Goal: Information Seeking & Learning: Learn about a topic

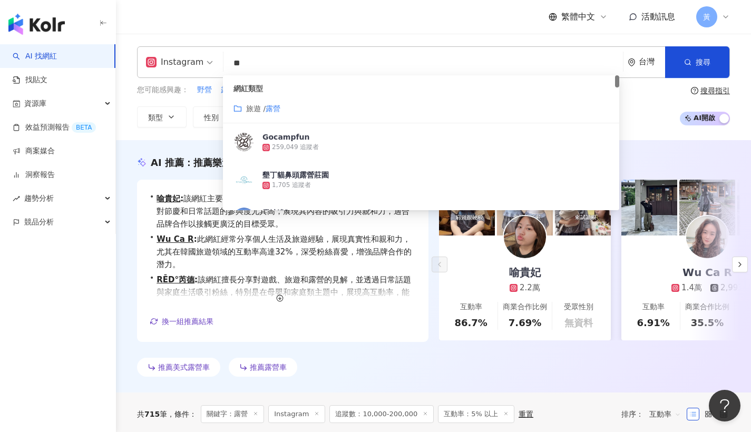
click at [266, 20] on div "繁體中文 活動訊息 黃" at bounding box center [433, 17] width 593 height 34
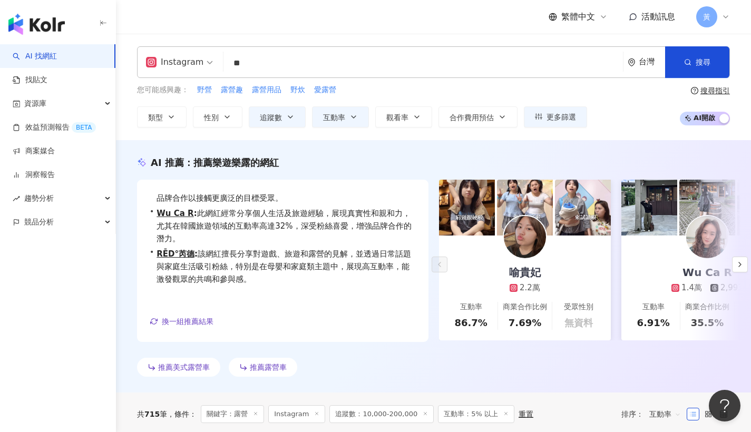
click at [268, 56] on input "**" at bounding box center [423, 63] width 391 height 20
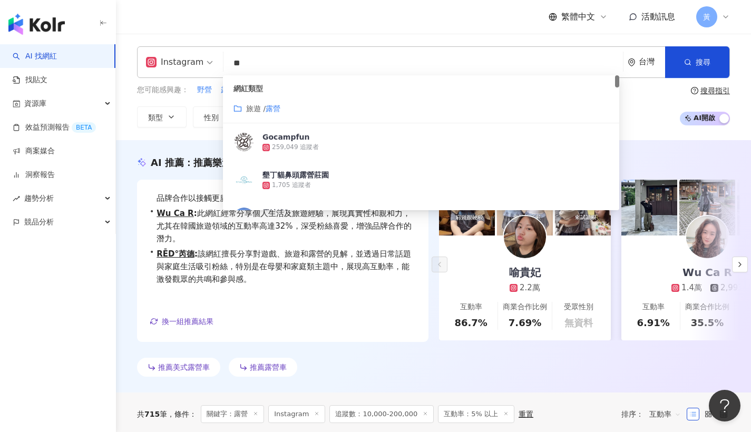
type input "*"
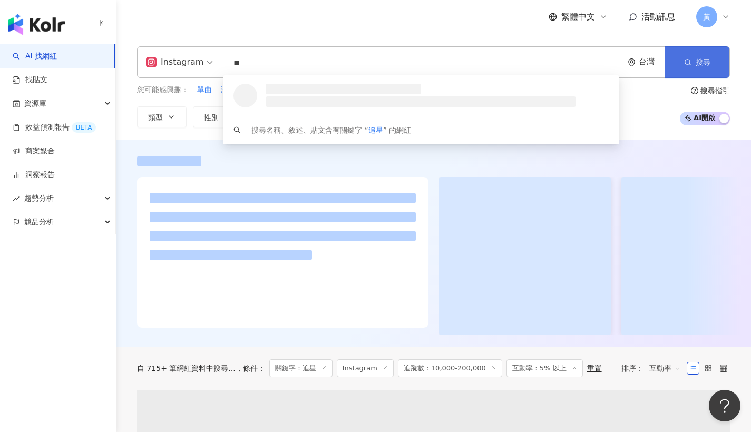
click at [691, 55] on button "搜尋" at bounding box center [697, 62] width 64 height 32
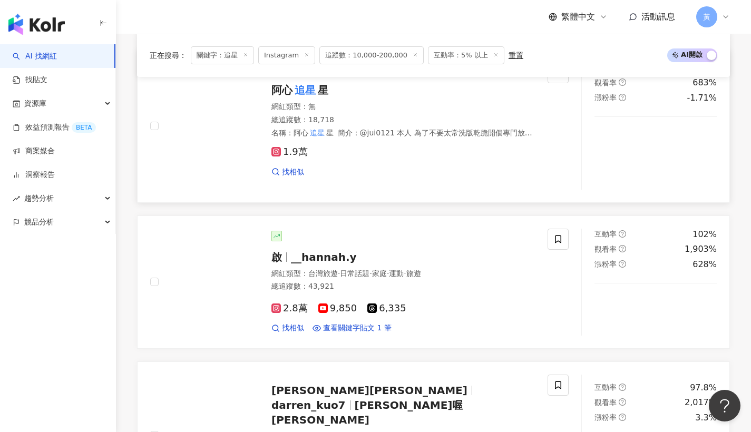
scroll to position [595, 0]
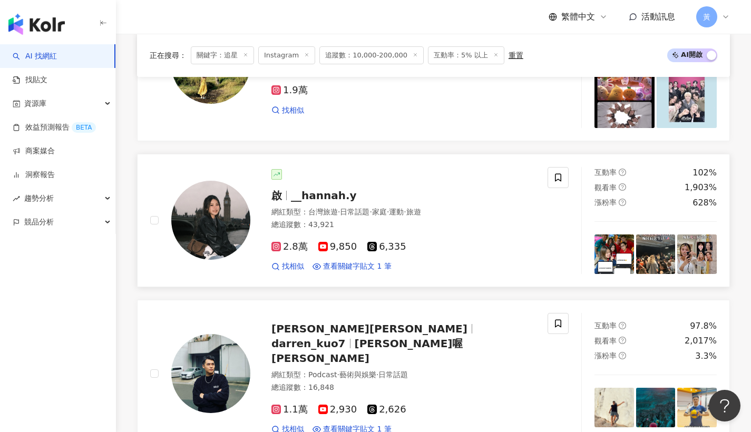
click at [358, 175] on div at bounding box center [403, 174] width 264 height 11
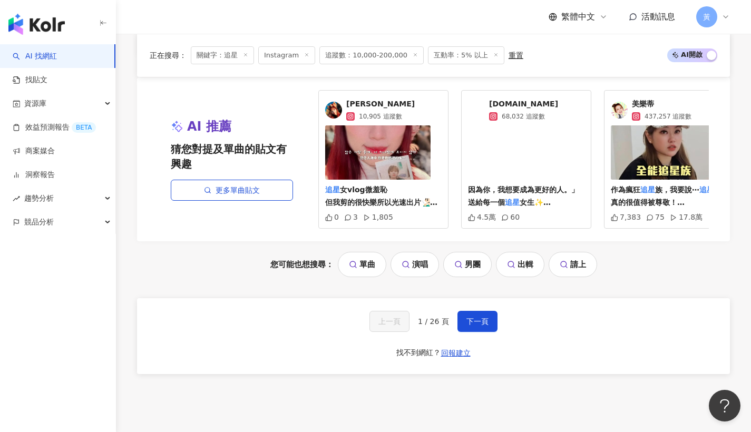
scroll to position [2142, 0]
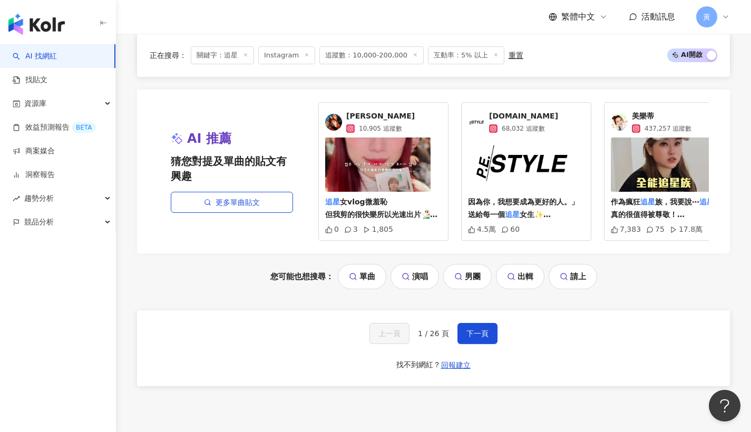
click at [641, 111] on span "美樂蒂" at bounding box center [662, 116] width 60 height 11
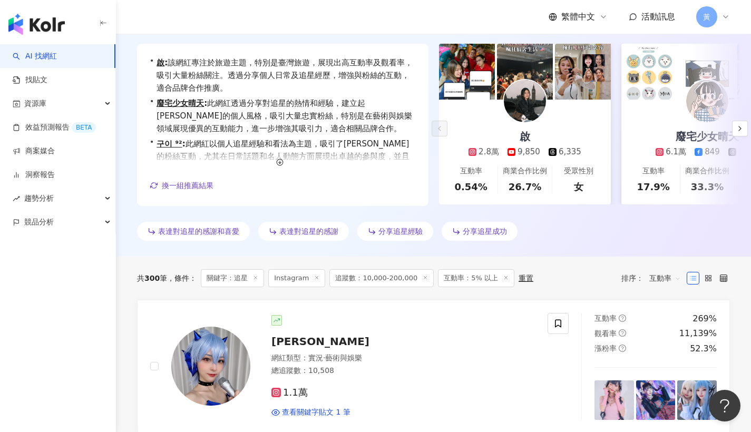
scroll to position [0, 0]
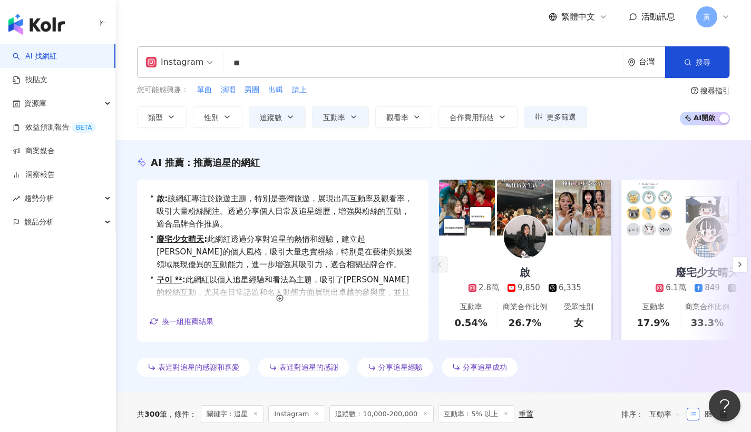
drag, startPoint x: 254, startPoint y: 65, endPoint x: 178, endPoint y: 71, distance: 76.2
click at [181, 72] on div "Instagram ** 台灣 搜尋 0b0ba09a-536b-489b-a1e7-e958adaa076d 匿名追星 3,680 追蹤者 追星日記✨ 1,…" at bounding box center [433, 62] width 593 height 32
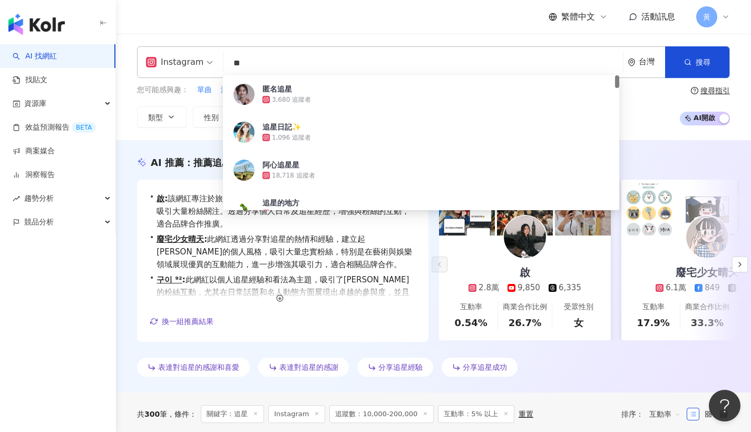
drag, startPoint x: 226, startPoint y: 62, endPoint x: 167, endPoint y: 50, distance: 60.3
click at [167, 50] on div "Instagram ** 台灣 搜尋 0b0ba09a-536b-489b-a1e7-e958adaa076d 匿名追星 3,680 追蹤者 追星日記✨ 1,…" at bounding box center [433, 62] width 593 height 32
paste input "**********"
type input "**********"
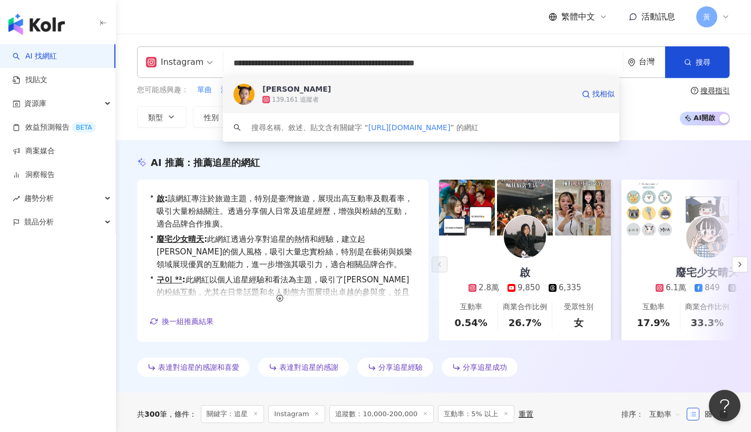
click at [297, 96] on div "139,161 追蹤者" at bounding box center [295, 99] width 47 height 9
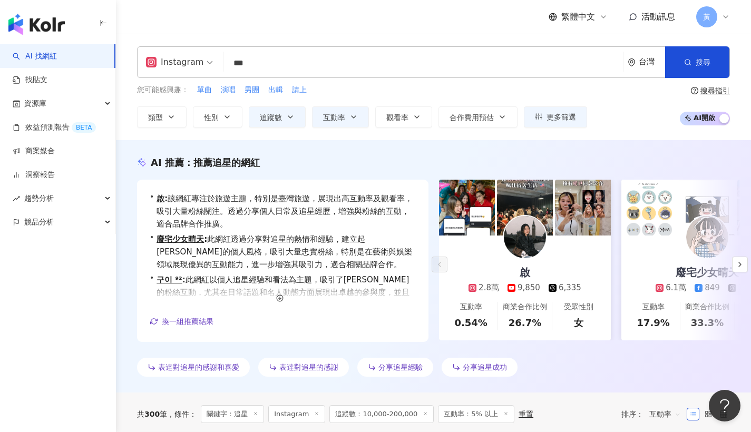
type input "***"
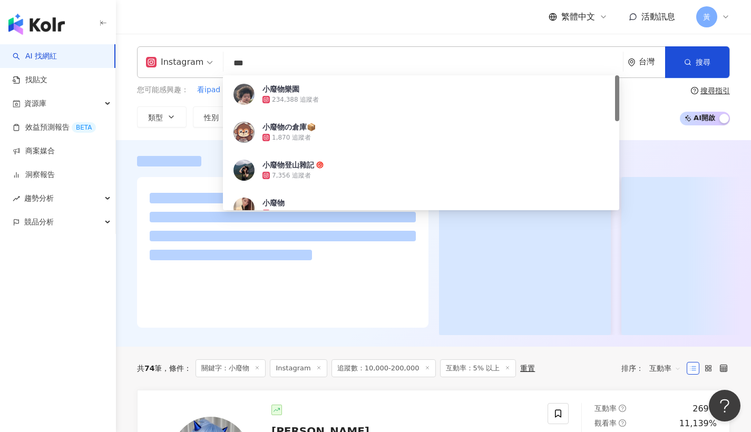
click at [321, 36] on div "Instagram *** 台灣 搜尋 42cc3df1-efba-4836-bdce-cca9980f8090 小廢物樂園 234,388 追蹤者 小廢物の…" at bounding box center [433, 87] width 635 height 106
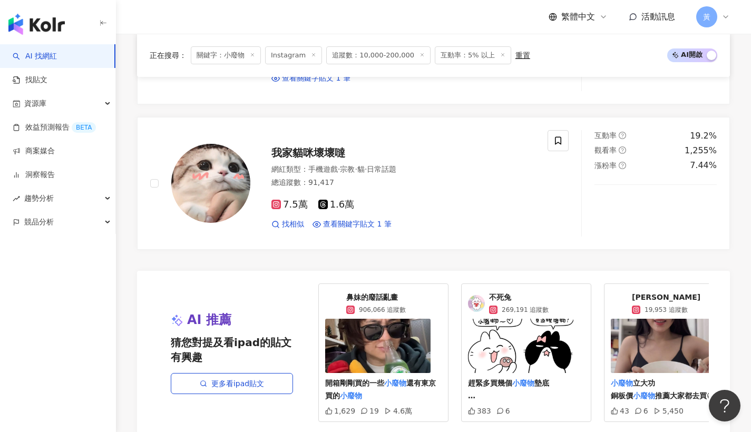
scroll to position [2050, 0]
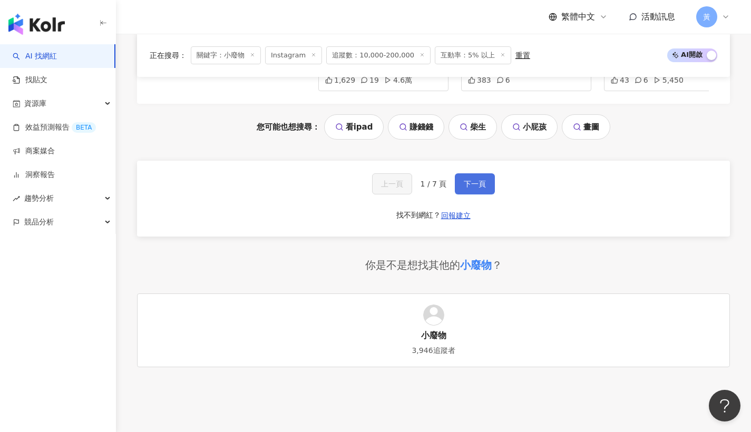
click at [480, 185] on span "下一頁" at bounding box center [475, 184] width 22 height 8
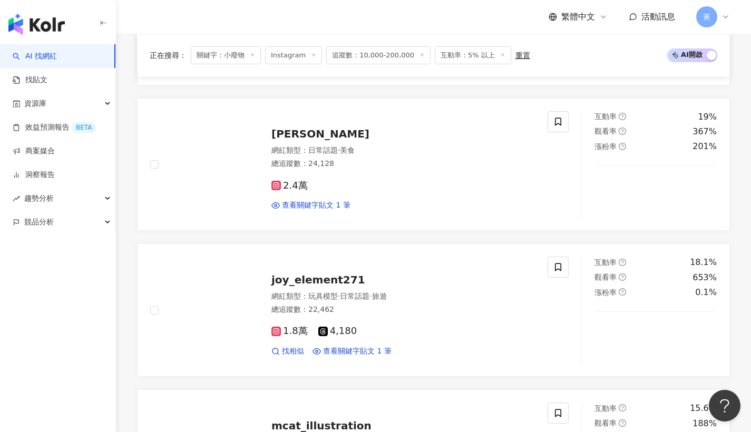
scroll to position [84, 0]
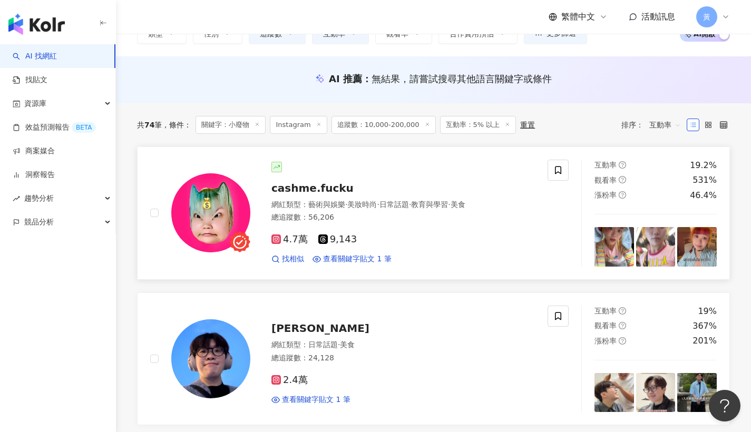
click at [312, 189] on span "cashme.fucku" at bounding box center [312, 188] width 82 height 13
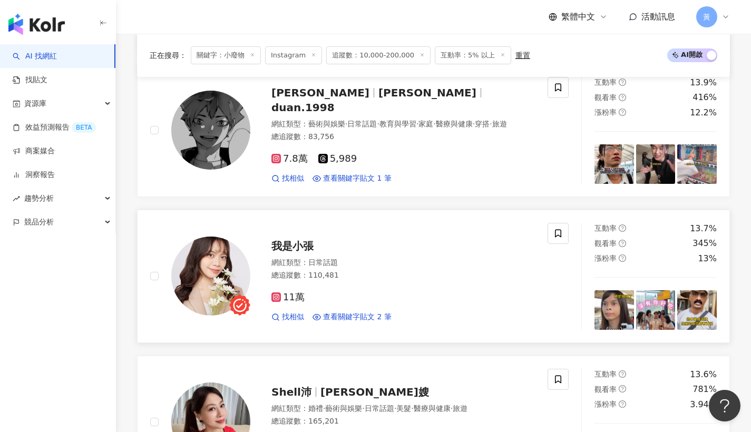
scroll to position [965, 0]
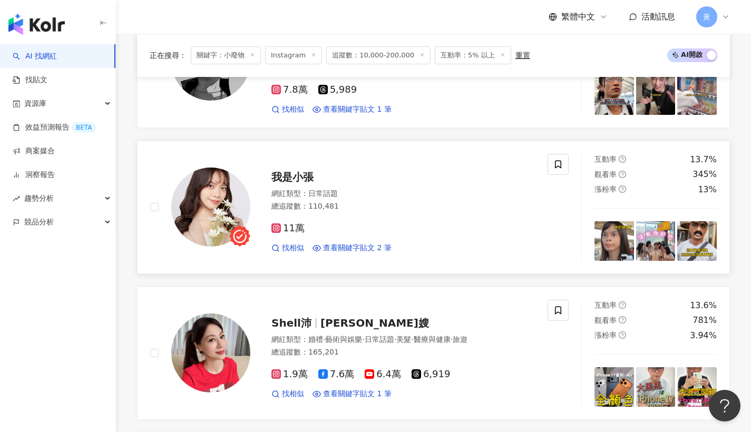
click at [296, 174] on span "我是小張" at bounding box center [292, 177] width 42 height 13
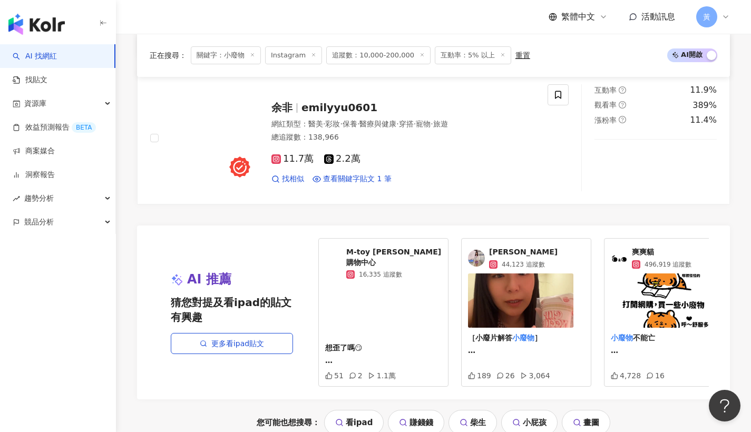
scroll to position [1955, 0]
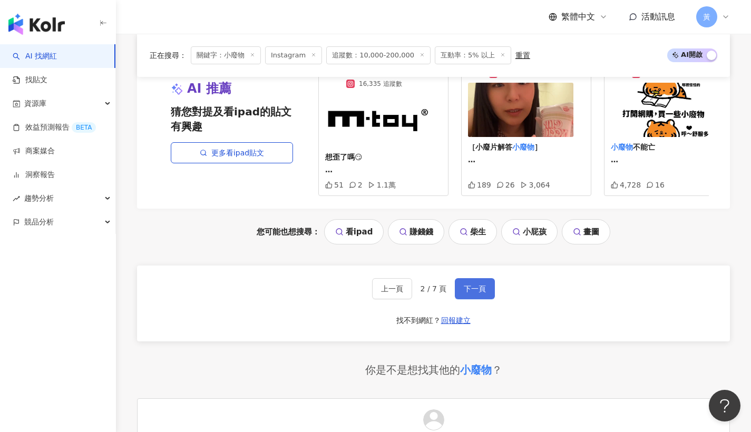
click at [465, 285] on span "下一頁" at bounding box center [475, 289] width 22 height 8
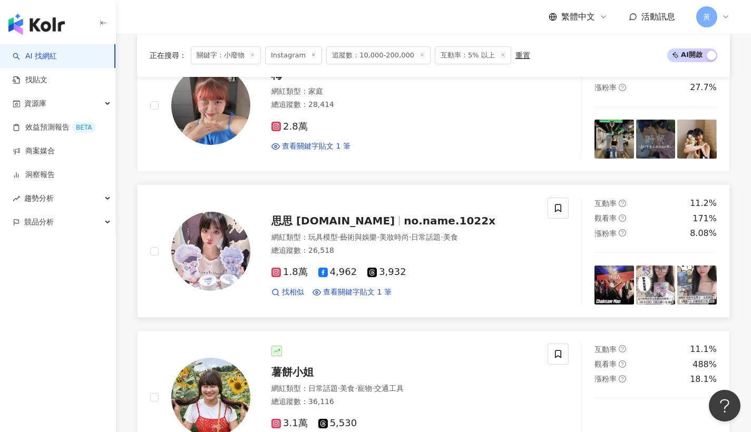
scroll to position [425, 0]
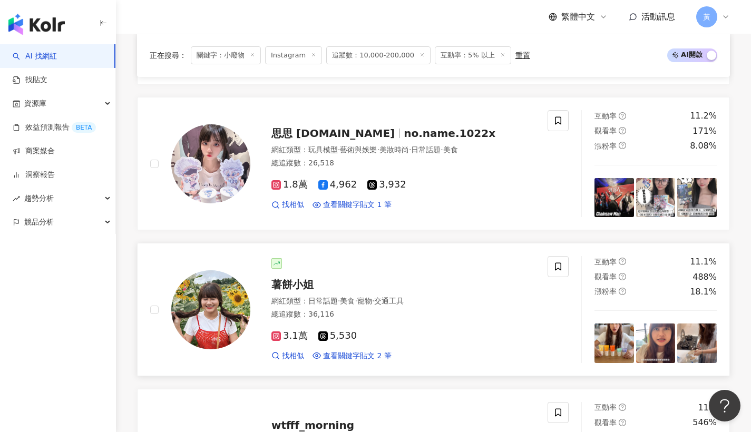
click at [300, 284] on span "薯餅小姐" at bounding box center [292, 284] width 42 height 13
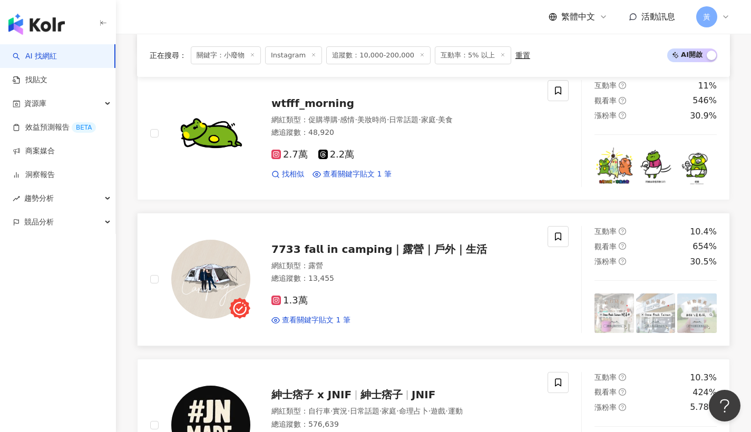
scroll to position [764, 0]
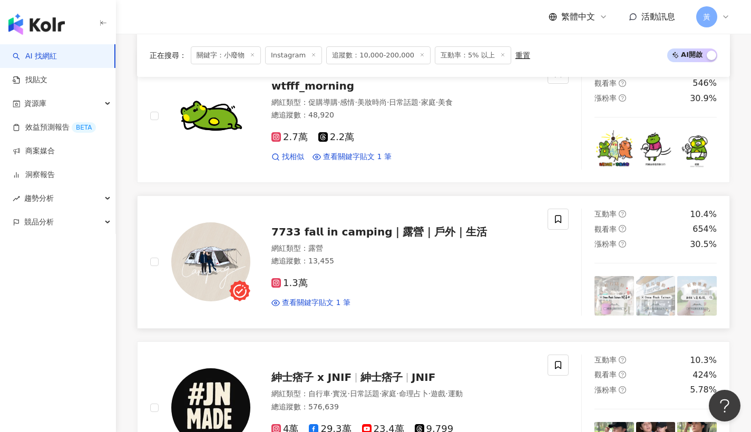
click at [336, 226] on span "𝟳𝟳𝟯𝟯 𝗳𝗮𝗹𝗹 𝗶𝗻 𝗰𝗮𝗺𝗽𝗶𝗻𝗴｜露營｜戶外｜生活" at bounding box center [379, 232] width 216 height 13
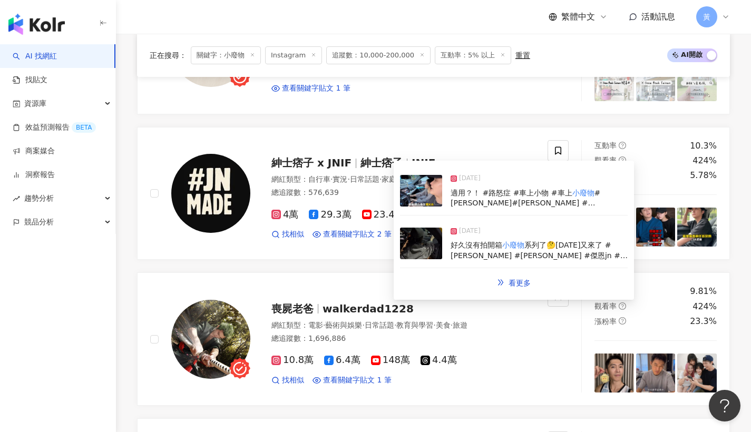
scroll to position [981, 0]
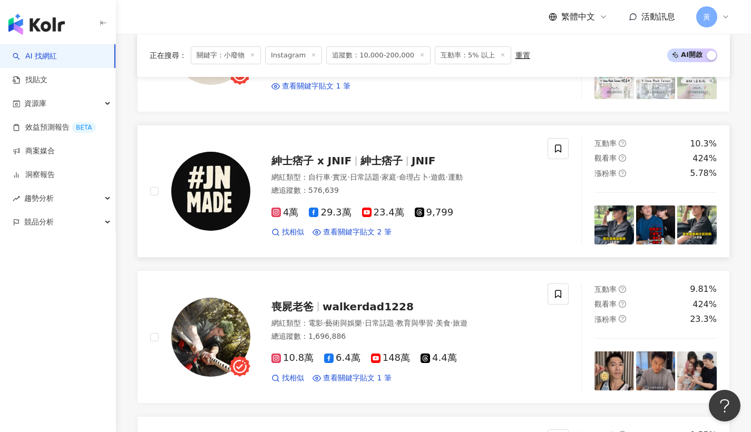
click at [361, 160] on span "紳士痞子" at bounding box center [382, 160] width 42 height 13
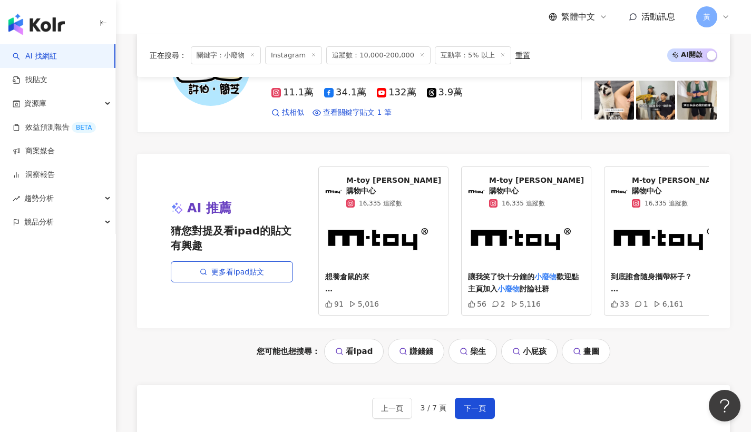
scroll to position [2051, 0]
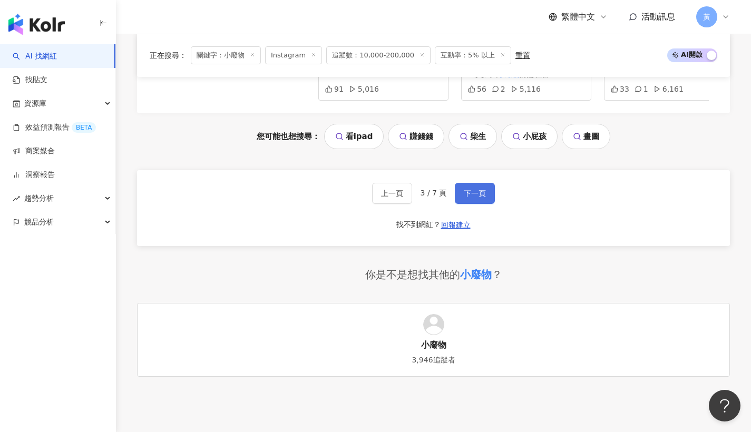
click at [465, 189] on span "下一頁" at bounding box center [475, 193] width 22 height 8
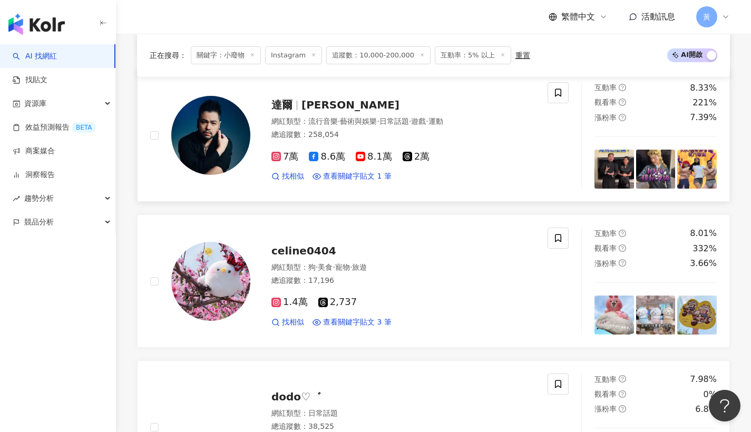
scroll to position [0, 0]
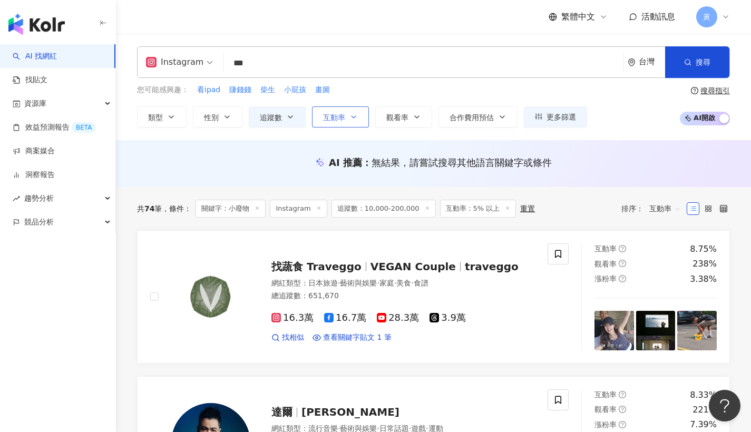
click at [346, 122] on button "互動率" at bounding box center [340, 116] width 57 height 21
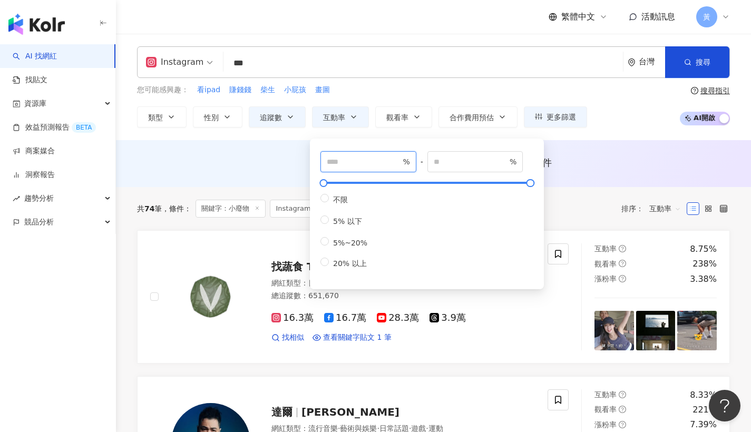
click at [364, 163] on input "*" at bounding box center [364, 162] width 74 height 12
type input "**"
click at [604, 114] on div "您可能感興趣： 看ipad 賺錢錢 柴生 小屁孩 畫圖 類型 性別 追蹤數 互動率 觀看率 合作費用預估 更多篩選 % - % 不限 10% 以下 10%~5…" at bounding box center [433, 105] width 593 height 43
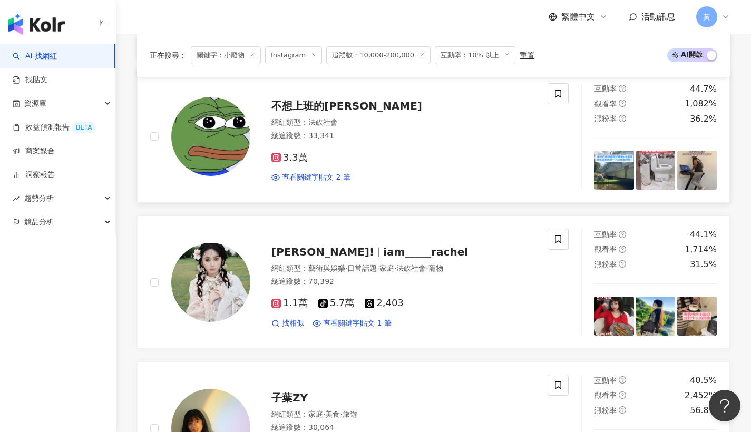
scroll to position [648, 0]
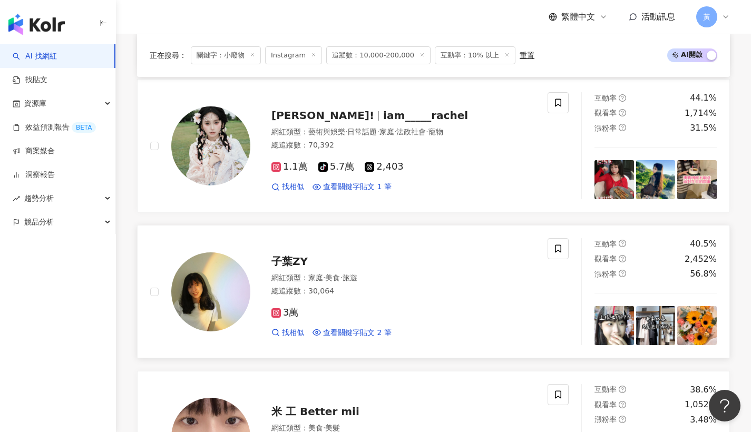
click at [296, 255] on span "子葉ZY" at bounding box center [289, 261] width 36 height 13
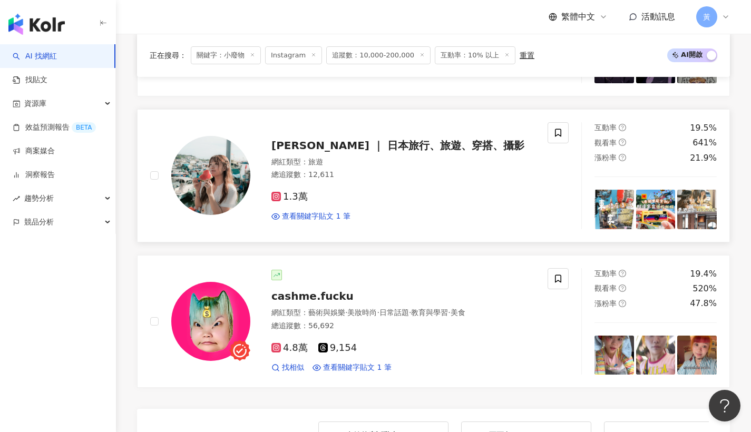
scroll to position [2063, 0]
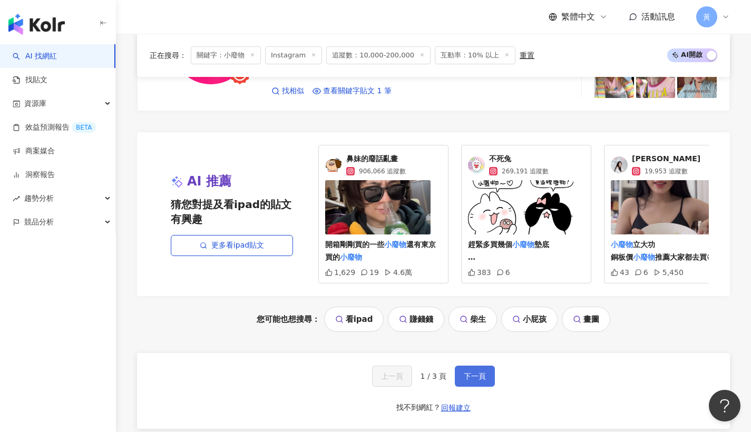
click at [467, 366] on button "下一頁" at bounding box center [475, 376] width 40 height 21
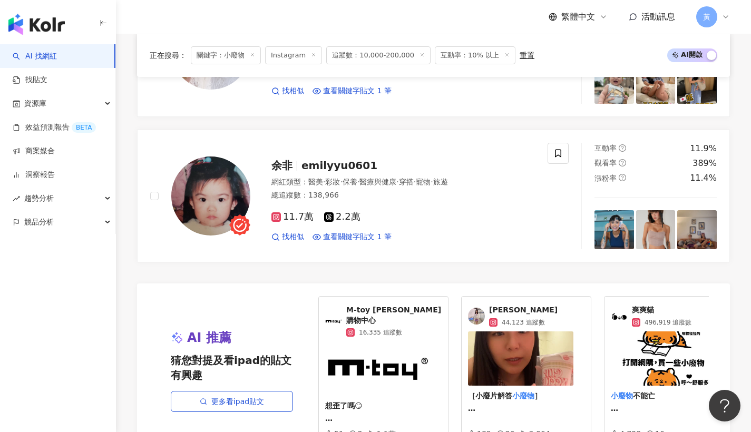
scroll to position [2060, 0]
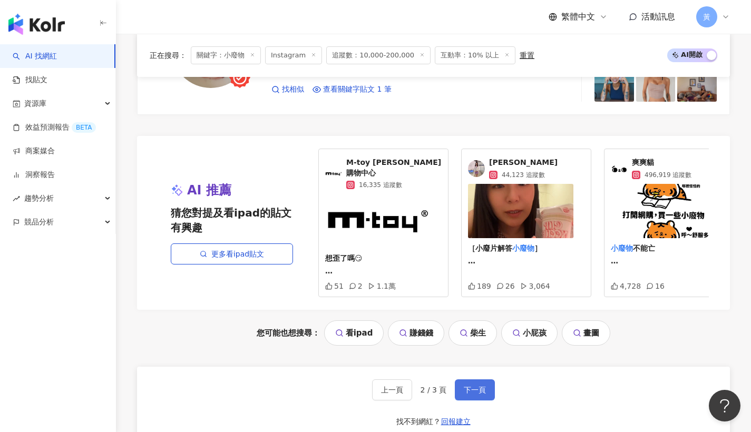
click at [477, 386] on span "下一頁" at bounding box center [475, 390] width 22 height 8
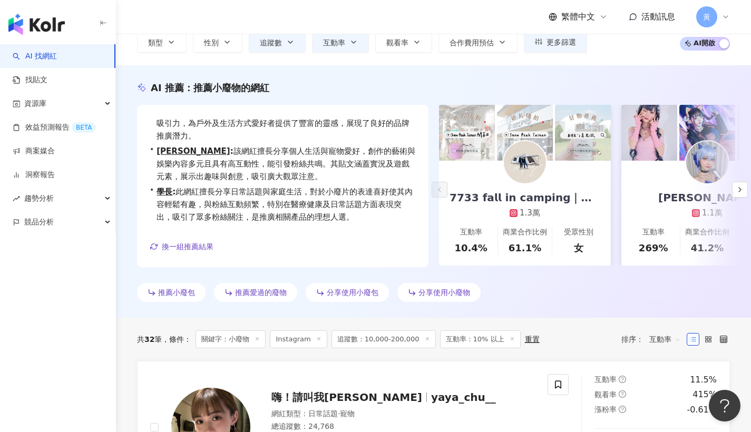
scroll to position [0, 0]
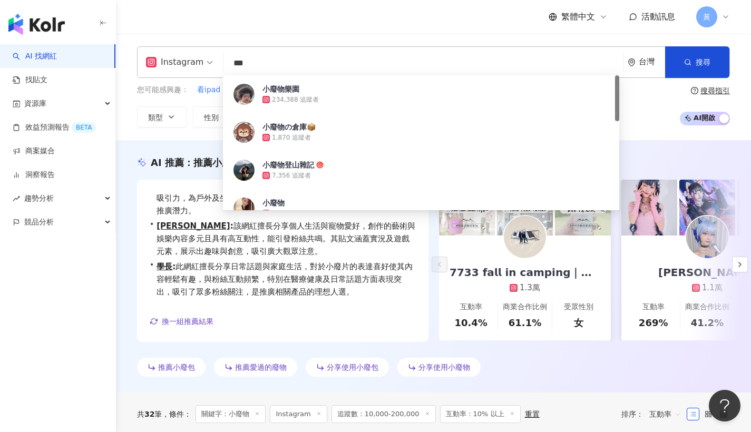
drag, startPoint x: 273, startPoint y: 57, endPoint x: 276, endPoint y: 77, distance: 19.7
click at [256, 55] on input "***" at bounding box center [423, 63] width 391 height 20
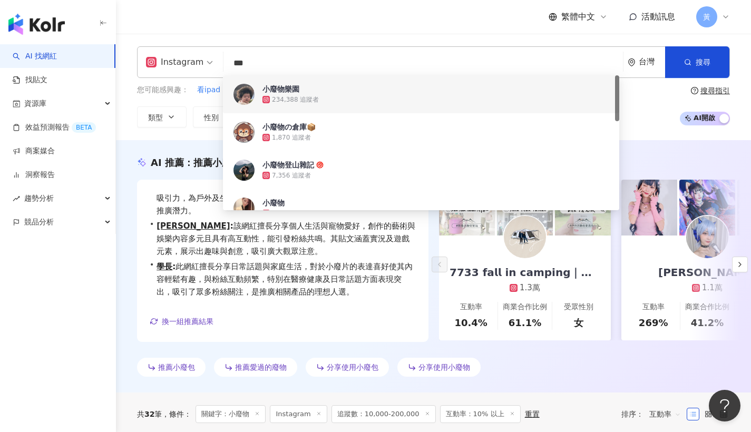
click at [271, 75] on div "小廢物樂園 234,388 追蹤者" at bounding box center [421, 94] width 396 height 38
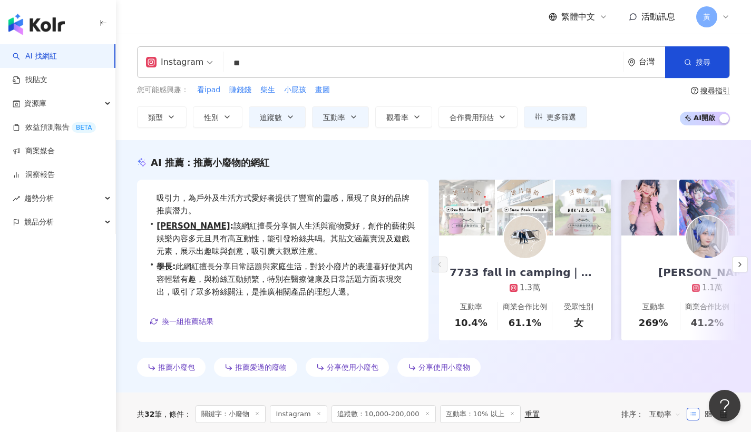
type input "*"
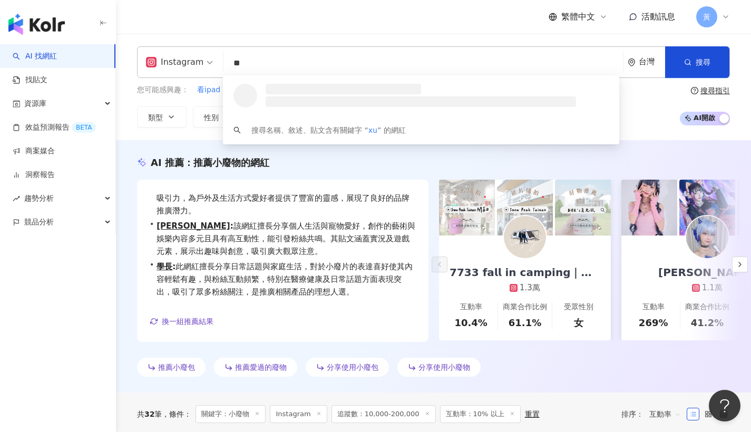
type input "*"
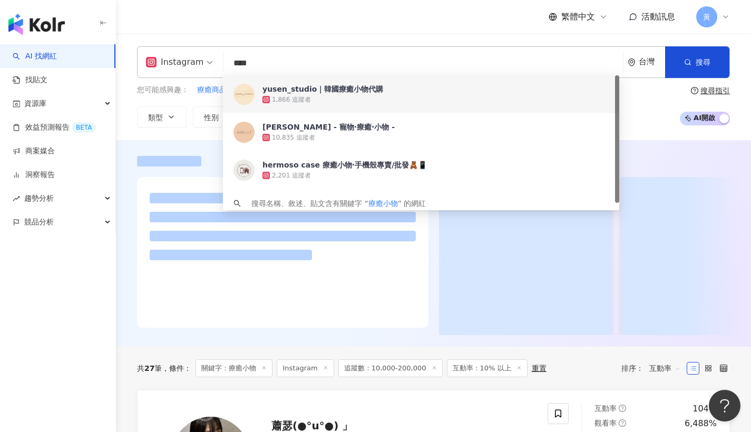
click at [257, 36] on div "Instagram **** 台灣 搜尋 3b0d22cd-0d56-4383-9f83-90059b24c85e 4e708364-cdf3-40f7-8f…" at bounding box center [433, 87] width 635 height 106
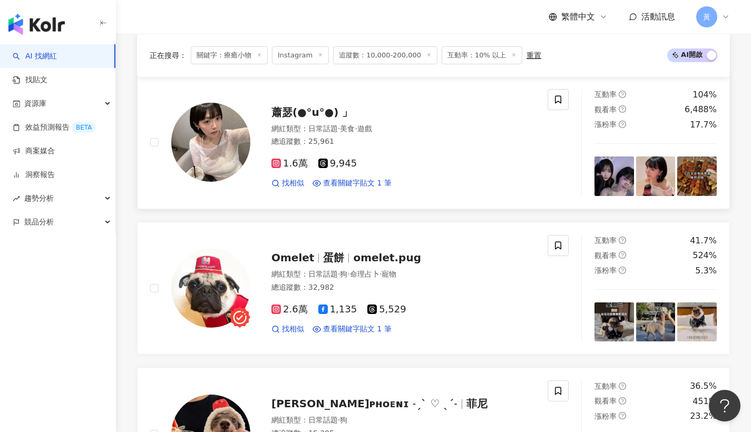
scroll to position [395, 0]
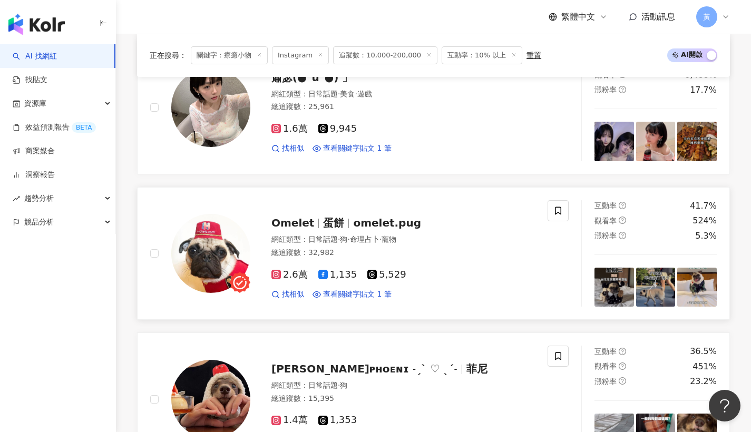
click at [324, 220] on span "蛋餅" at bounding box center [333, 223] width 21 height 13
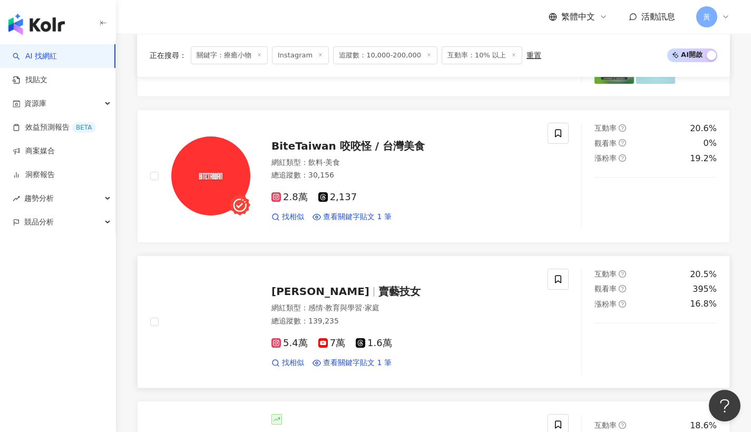
scroll to position [1205, 0]
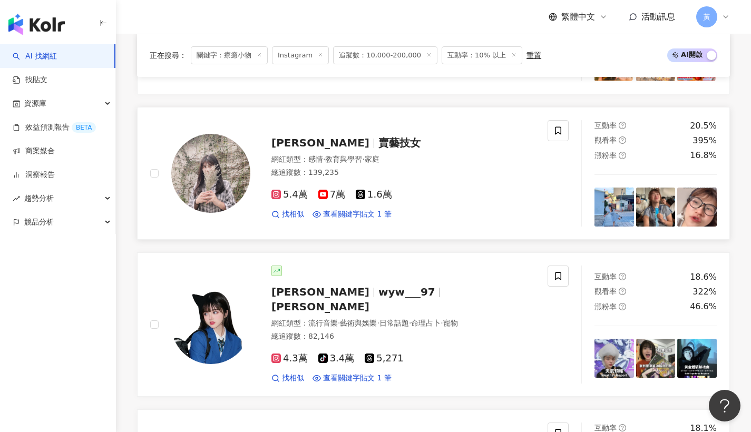
click at [308, 137] on span "Claire" at bounding box center [324, 143] width 107 height 13
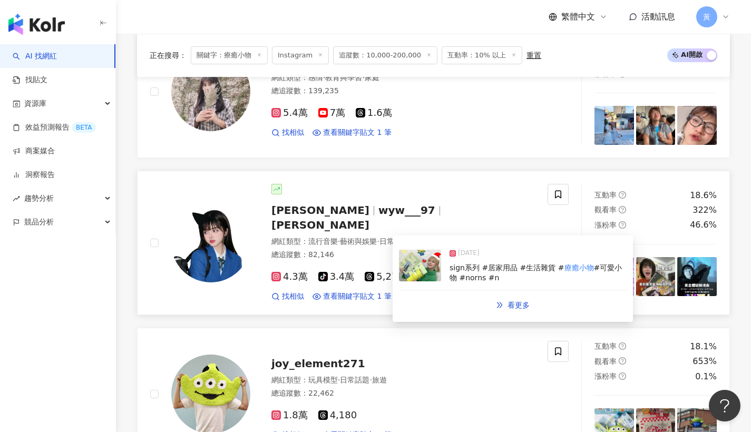
click at [302, 206] on span "曾鈺雯" at bounding box center [320, 210] width 98 height 13
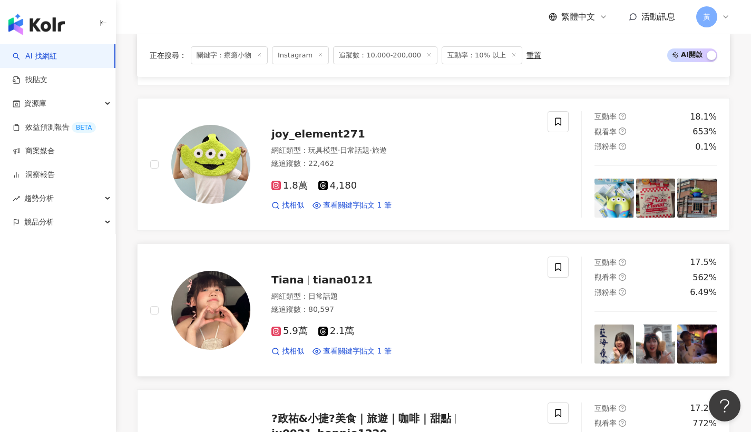
scroll to position [1526, 0]
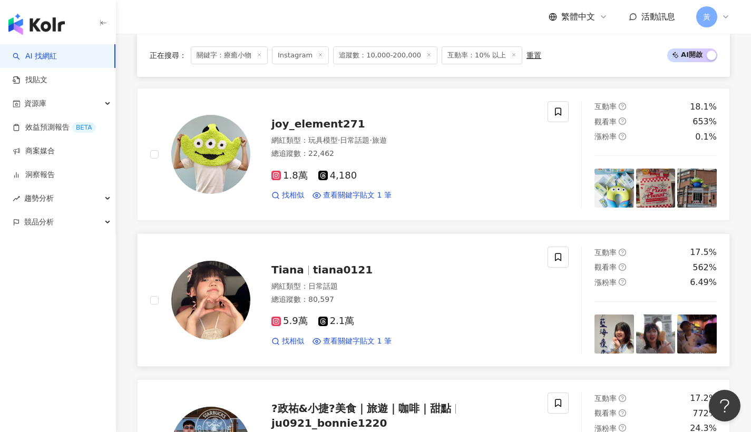
click at [308, 266] on div at bounding box center [308, 270] width 1 height 9
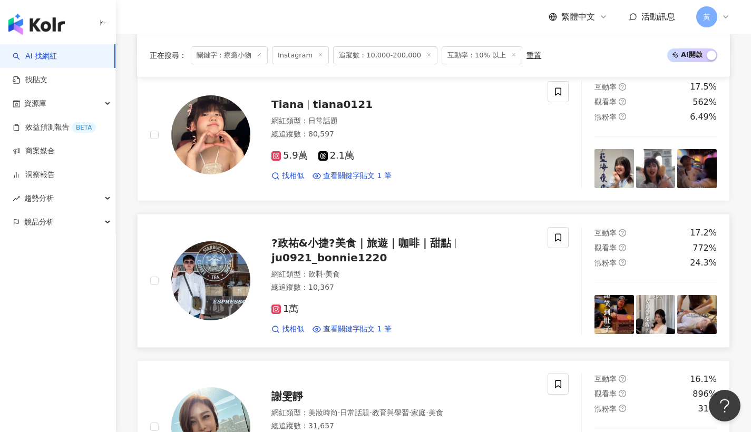
scroll to position [1783, 0]
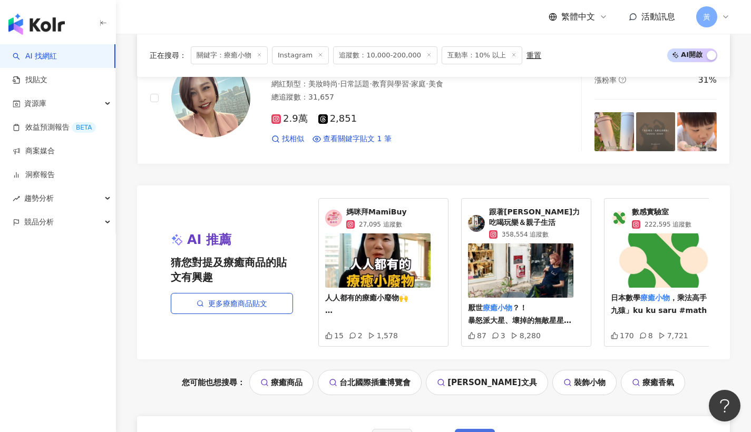
click at [475, 432] on span "下一頁" at bounding box center [475, 439] width 22 height 8
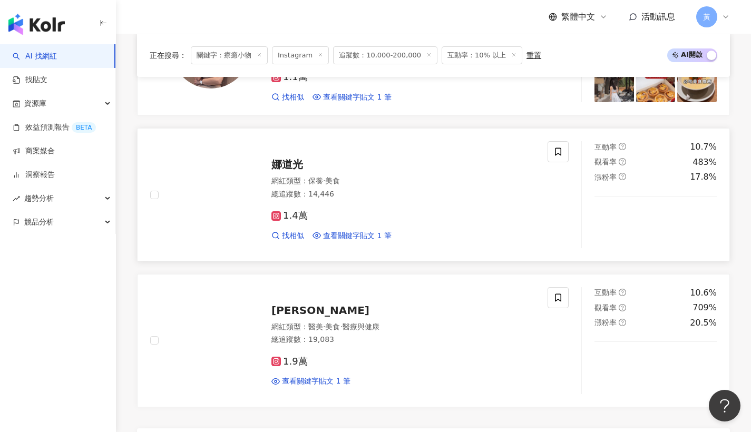
scroll to position [1769, 0]
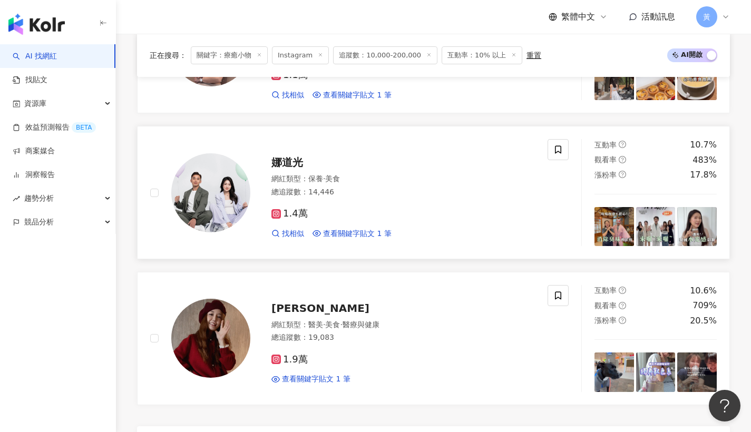
click at [289, 156] on span "娜道光" at bounding box center [287, 162] width 32 height 13
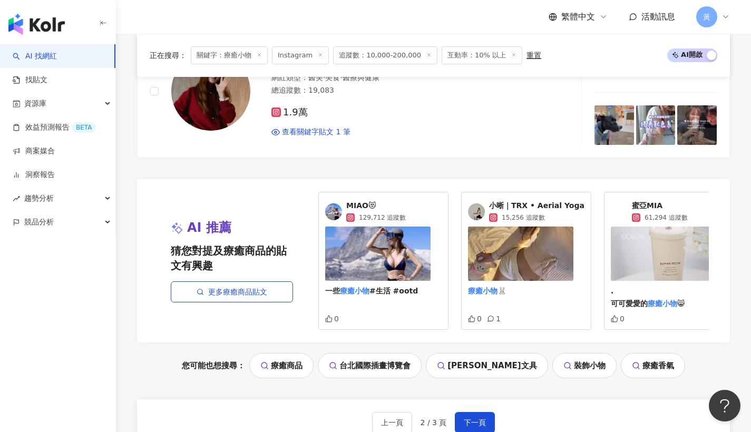
scroll to position [2064, 0]
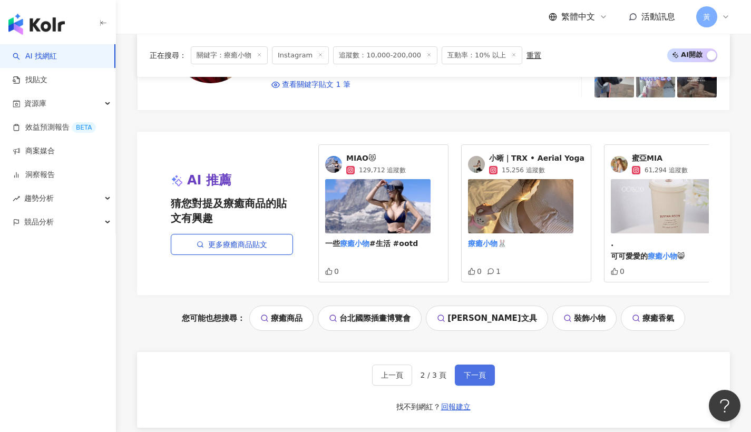
click at [478, 375] on span "下一頁" at bounding box center [475, 375] width 22 height 8
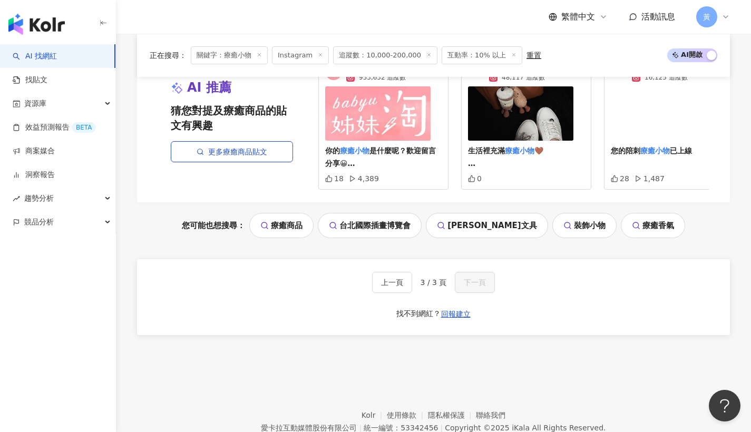
scroll to position [0, 0]
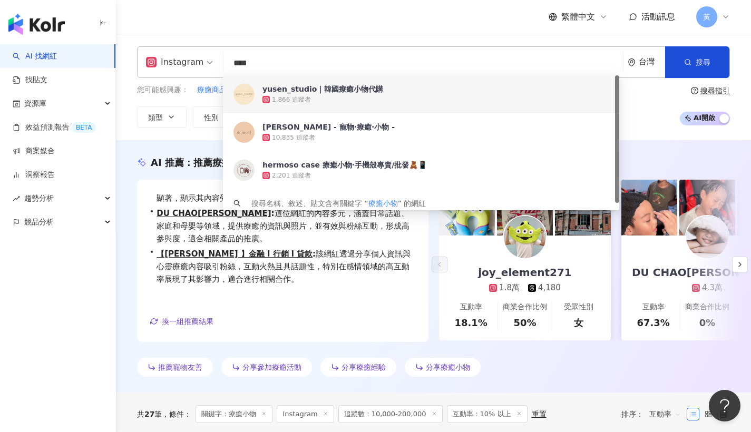
drag, startPoint x: 265, startPoint y: 68, endPoint x: 190, endPoint y: 57, distance: 75.1
click at [190, 57] on div "Instagram **** 台灣 搜尋 3b0d22cd-0d56-4383-9f83-90059b24c85e 4e708364-cdf3-40f7-8f…" at bounding box center [433, 62] width 593 height 32
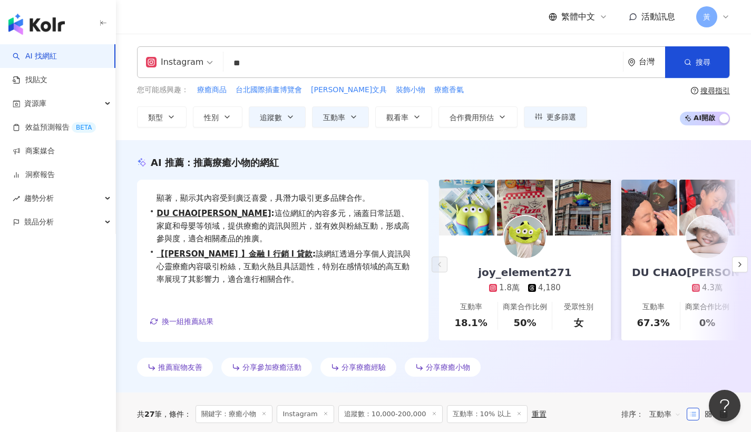
type input "**"
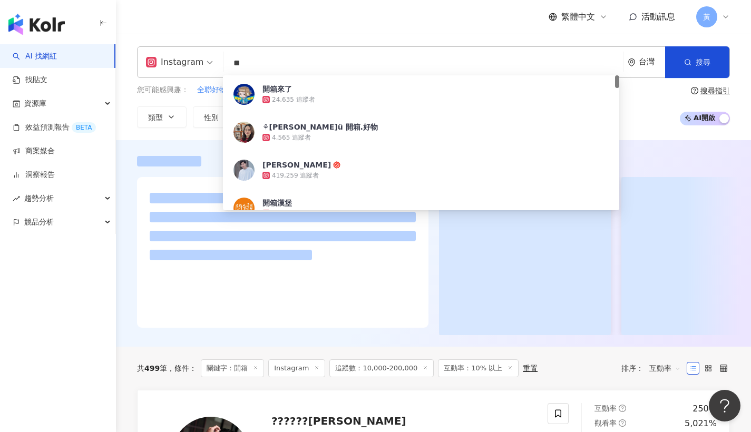
click at [254, 34] on div "Instagram 開箱 ** 台灣 搜尋 2508f97b-d9f8-4783-9fb1-0a0a09fbc928 開箱來了 24,635 追蹤者 ⚘小倩ü…" at bounding box center [433, 87] width 635 height 106
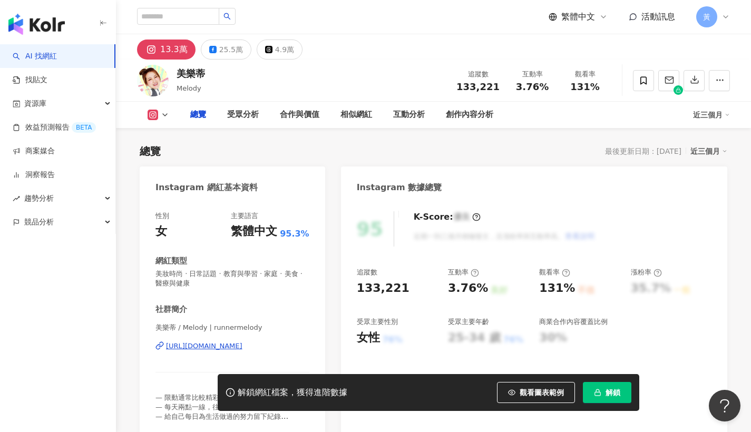
click at [213, 347] on div "https://www.instagram.com/runnermelody/" at bounding box center [204, 346] width 76 height 9
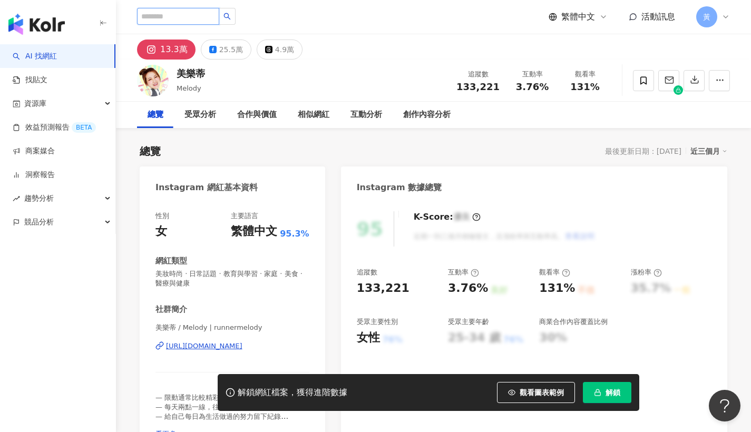
click at [175, 13] on input "search" at bounding box center [178, 16] width 82 height 17
paste input "**********"
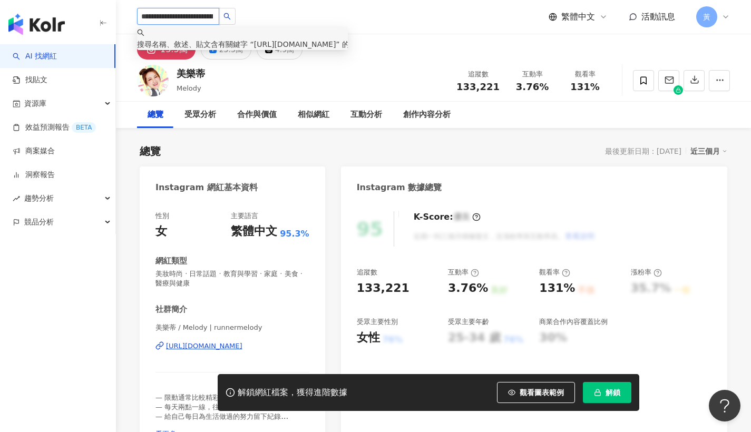
drag, startPoint x: 269, startPoint y: 48, endPoint x: 377, endPoint y: 63, distance: 109.0
click at [163, 16] on input "**********" at bounding box center [178, 16] width 82 height 17
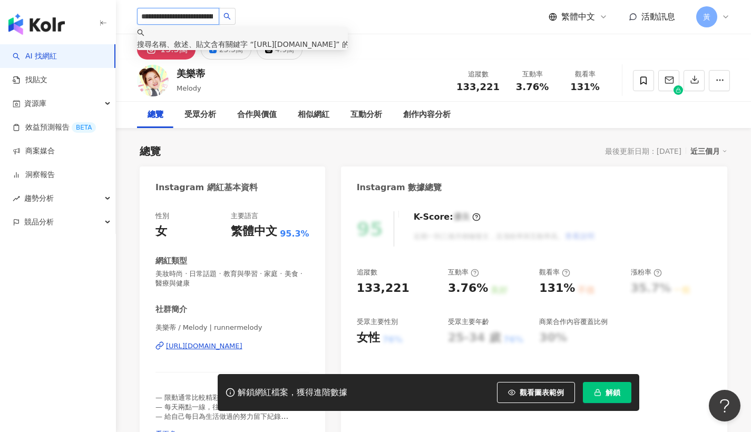
paste input "search"
type input "*********"
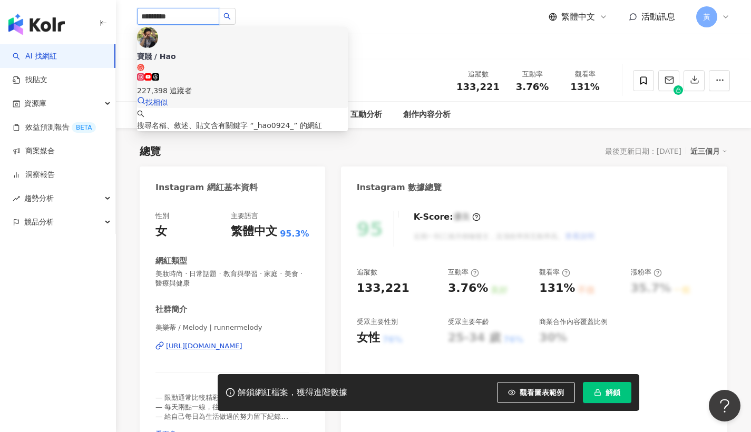
click at [240, 51] on span "寶賤 / Hao" at bounding box center [242, 61] width 211 height 21
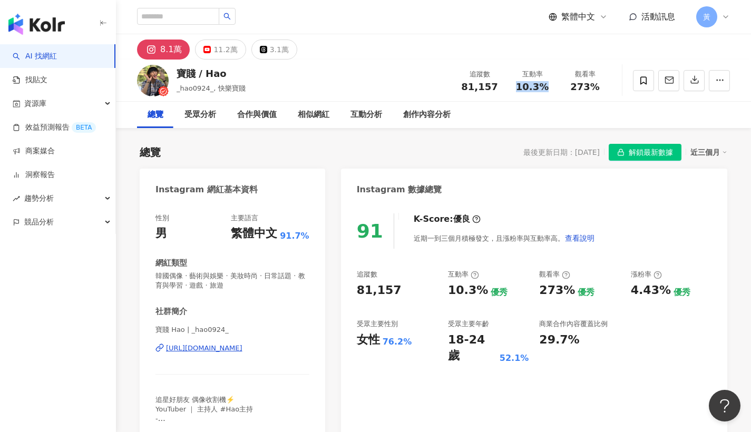
drag, startPoint x: 519, startPoint y: 86, endPoint x: 553, endPoint y: 90, distance: 33.9
click at [553, 90] on div "互動率 10.3%" at bounding box center [532, 80] width 53 height 23
drag, startPoint x: 179, startPoint y: 74, endPoint x: 192, endPoint y: 75, distance: 13.2
click at [192, 75] on div "寶賤 / Hao" at bounding box center [211, 73] width 69 height 13
copy div "寶賤"
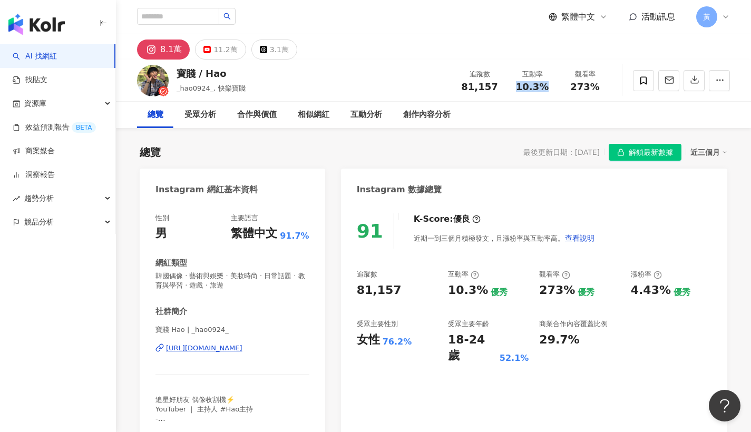
drag, startPoint x: 519, startPoint y: 89, endPoint x: 547, endPoint y: 88, distance: 28.5
click at [547, 88] on div "10.3%" at bounding box center [532, 87] width 40 height 11
copy span "10.3%"
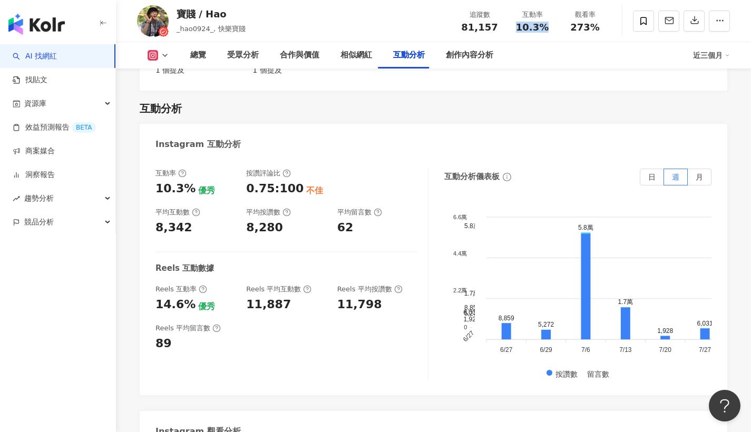
scroll to position [2417, 0]
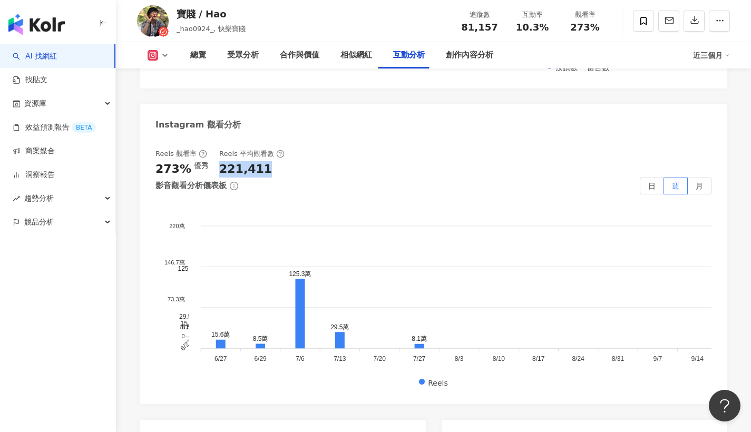
drag, startPoint x: 295, startPoint y: 111, endPoint x: 344, endPoint y: 93, distance: 52.2
click at [285, 161] on div "221,411" at bounding box center [251, 169] width 65 height 16
copy div "221,411"
drag, startPoint x: 179, startPoint y: 14, endPoint x: 192, endPoint y: 13, distance: 13.2
click at [192, 13] on div "寶賤 / Hao" at bounding box center [211, 13] width 69 height 13
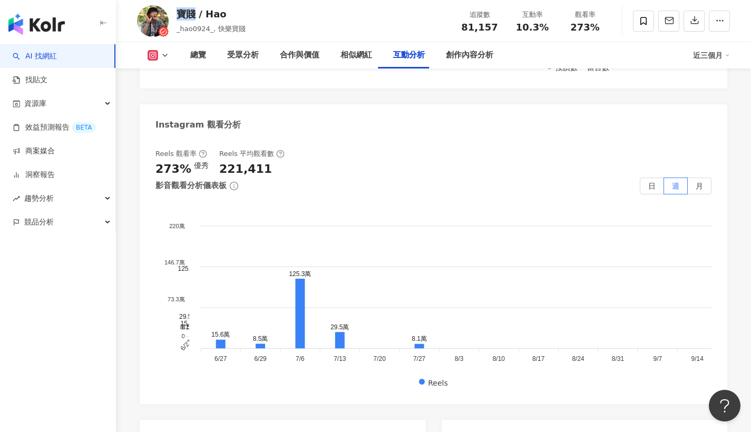
copy div "寶賤"
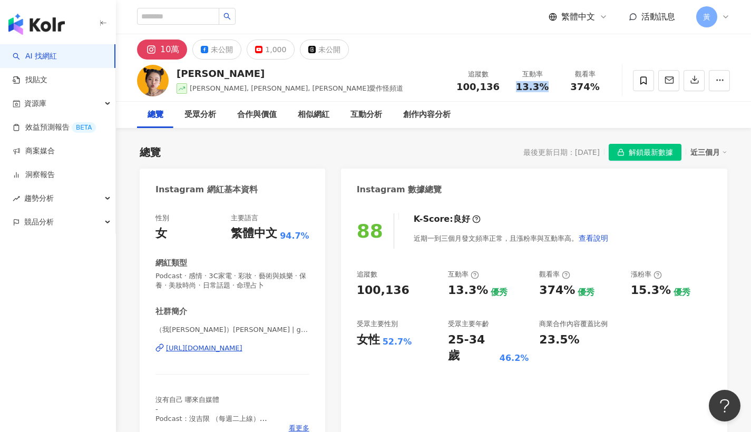
drag, startPoint x: 519, startPoint y: 84, endPoint x: 554, endPoint y: 84, distance: 34.3
click at [554, 84] on div "互動率 13.3%" at bounding box center [532, 80] width 53 height 23
click at [242, 349] on div "https://www.instagram.com/giseleeel/" at bounding box center [204, 348] width 76 height 9
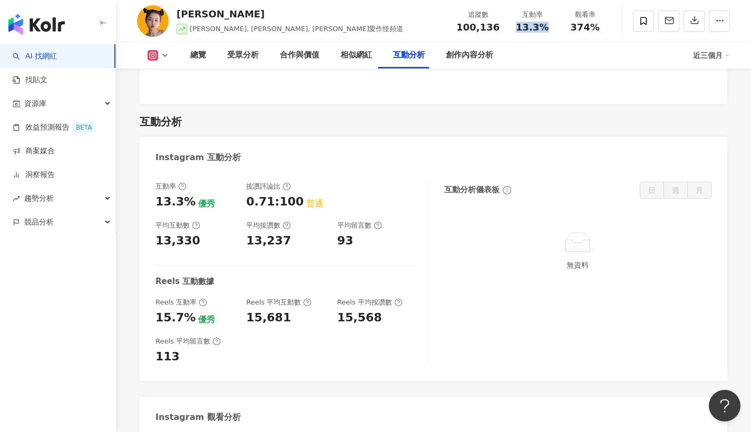
scroll to position [2118, 0]
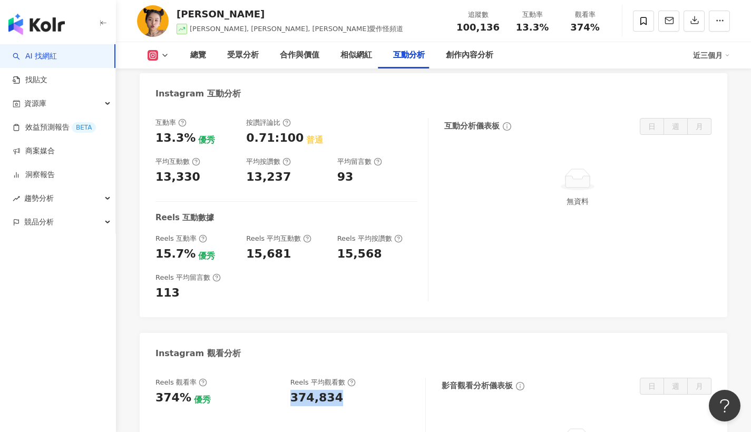
drag, startPoint x: 290, startPoint y: 341, endPoint x: 360, endPoint y: 342, distance: 69.1
click at [360, 390] on div "374,834" at bounding box center [352, 398] width 124 height 16
copy div "374,834"
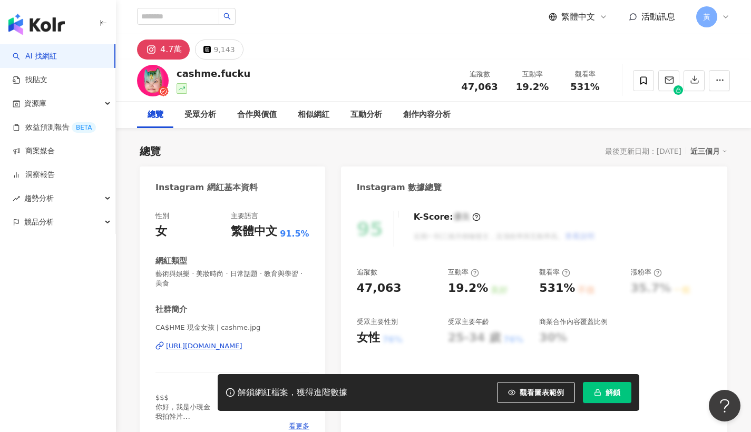
click at [213, 346] on div "https://www.instagram.com/cashme.jpg/" at bounding box center [204, 346] width 76 height 9
drag, startPoint x: 514, startPoint y: 89, endPoint x: 545, endPoint y: 85, distance: 30.3
click at [545, 85] on div "19.2%" at bounding box center [532, 87] width 40 height 11
copy span "19.2%"
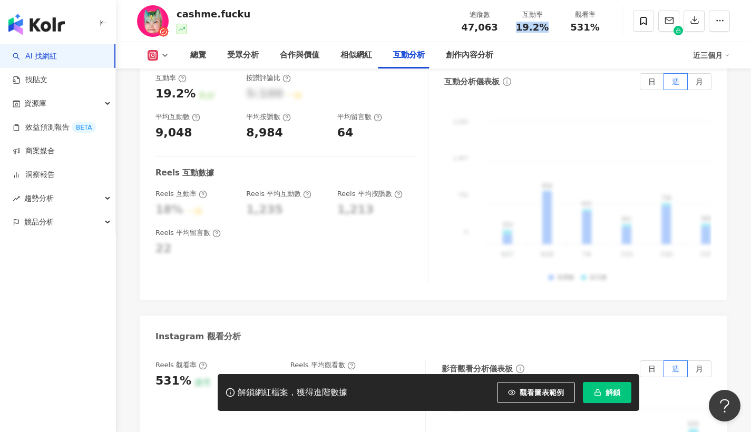
scroll to position [2153, 0]
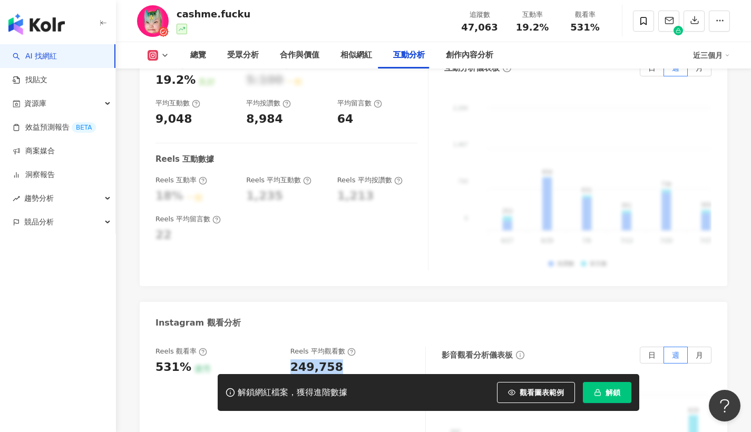
drag, startPoint x: 288, startPoint y: 332, endPoint x: 338, endPoint y: 335, distance: 50.2
click at [338, 347] on div "Reels 觀看率 531% 優秀 Reels 平均觀看數 249,758" at bounding box center [285, 361] width 259 height 28
copy div "249,758"
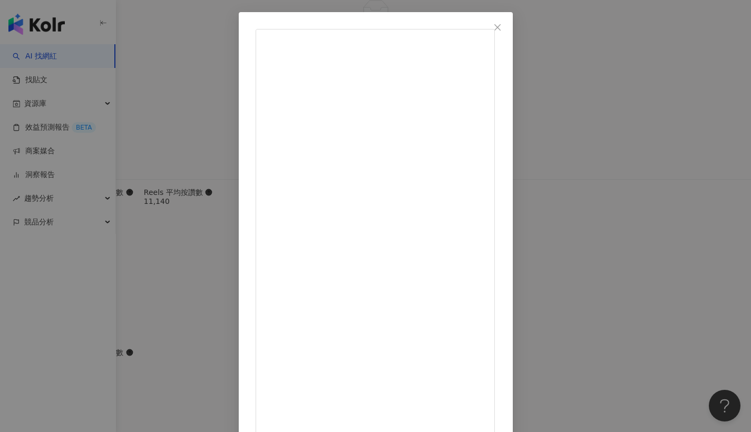
scroll to position [2970, 0]
click at [634, 190] on div "我是小張 2025/1/14 面對狗嘴吐不出象牙的朋友 就要用魔法對付魔法🪄 還好有淘寶年貨節 不管是日用品或奇葩小廢物 什麼都買得到😍 從學生時期就超愛用淘…" at bounding box center [375, 216] width 751 height 432
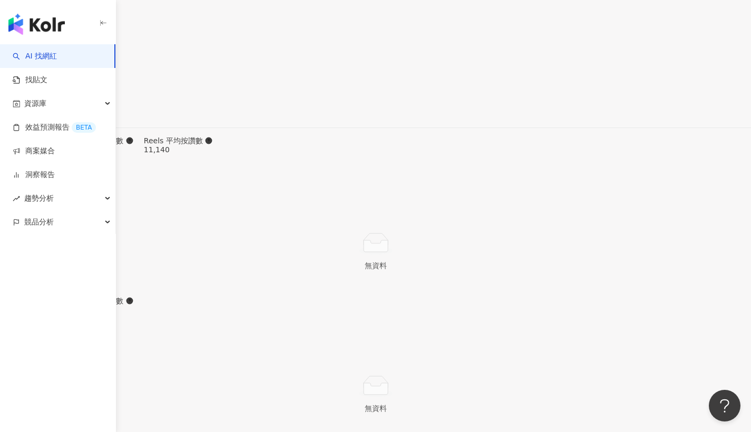
scroll to position [2888, 0]
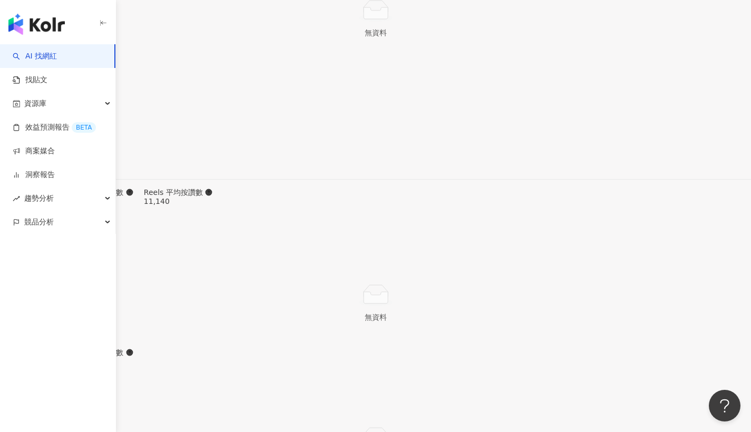
type input "*"
type input "**"
drag, startPoint x: 245, startPoint y: 300, endPoint x: 84, endPoint y: 342, distance: 165.6
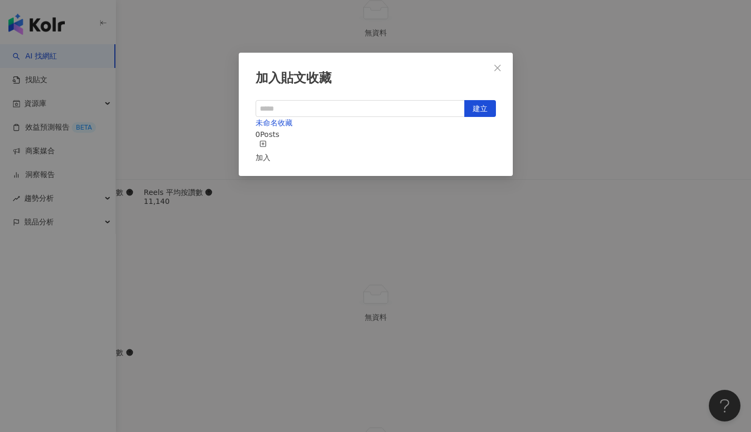
click at [199, 285] on div "加入貼文收藏 建立 未命名收藏 0 Posts 加入" at bounding box center [375, 216] width 751 height 432
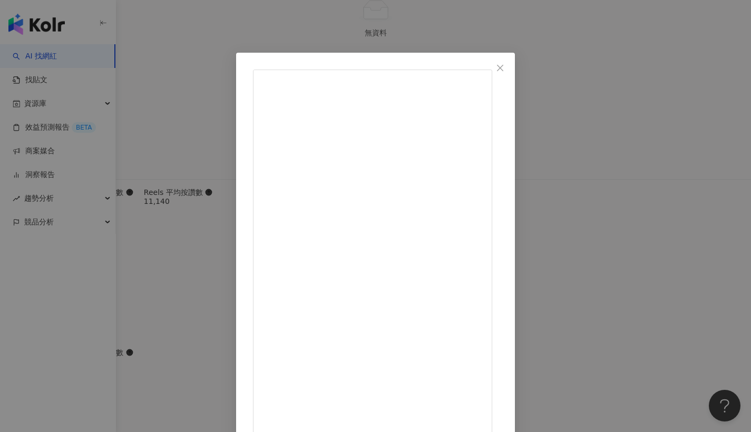
click at [697, 239] on div "我是小張 2025/9/3 阿舜表示：鬼月還是不要跟你出門好了🙂🙂🙂 拜託～我有 #COCOCHI 卸得快速又溫和！卸完皮膚啵亮✨ 就算化成鬼你都認得（？ 現…" at bounding box center [375, 216] width 751 height 432
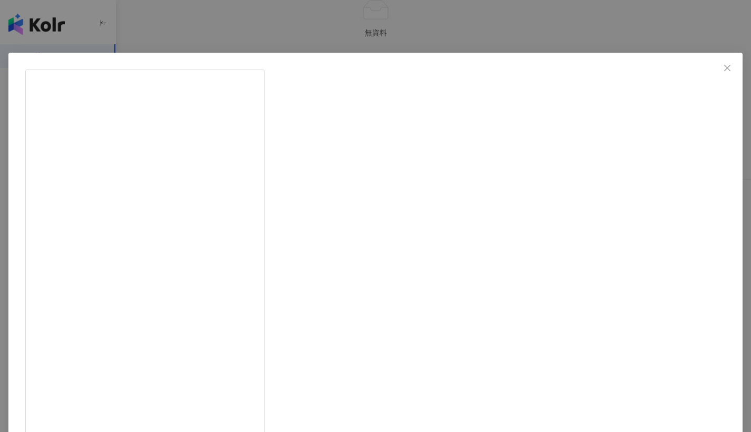
scroll to position [2, 0]
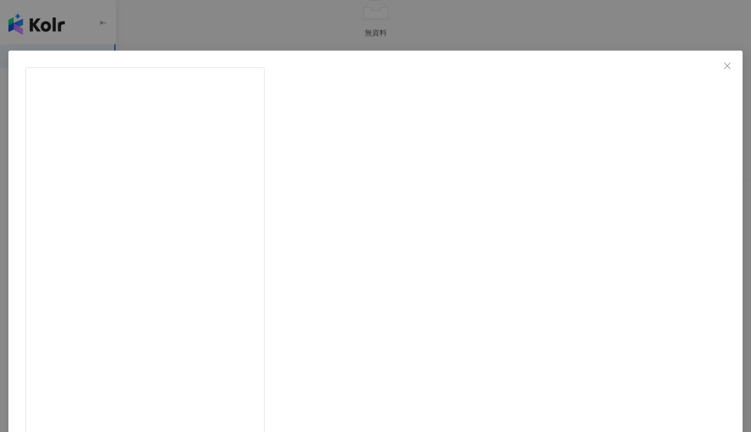
click at [657, 207] on div "我是小張 2025/7/20 1,034 12 7.5萬 查看原始貼文" at bounding box center [375, 216] width 751 height 432
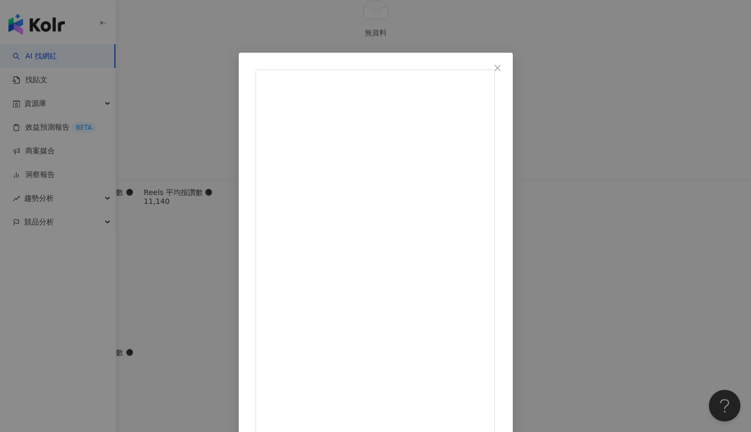
click at [638, 249] on div "我是小張 2025/6/16 沒有很可以，但你惹不起😎 想成為貧民百元富翁嗎？我教你！！！ #蝦皮短影音 #一起來蝦拚 5,655 62 17.9萬 查看原始…" at bounding box center [375, 216] width 751 height 432
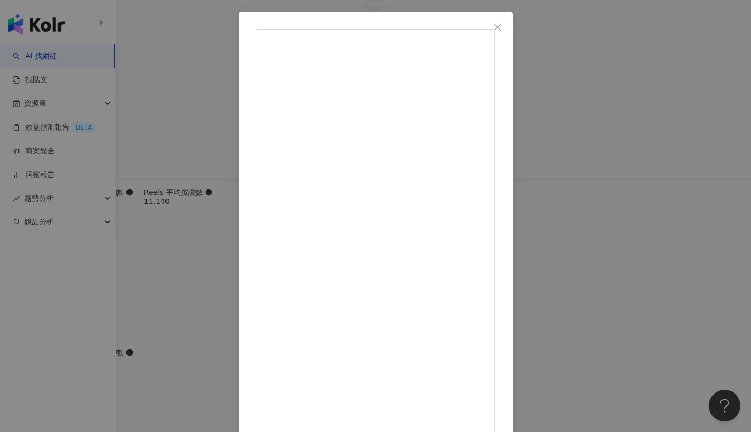
scroll to position [2920, 0]
click at [645, 294] on div "我是小張 2025/6/16 沒有很可以，但你惹不起😎 想成為貧民百元富翁嗎？我教你！！！ #蝦皮短影音 #一起來蝦拚 5,655 62 17.9萬 查看原始…" at bounding box center [375, 216] width 751 height 432
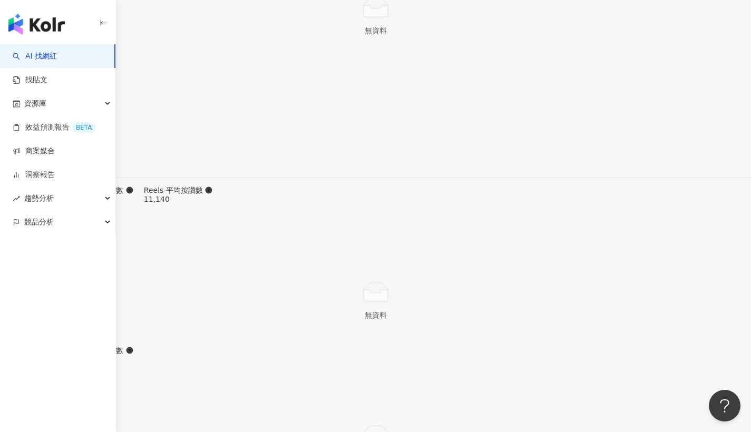
drag, startPoint x: 532, startPoint y: 29, endPoint x: 559, endPoint y: 29, distance: 26.9
copy div "12.4% 觀看率"
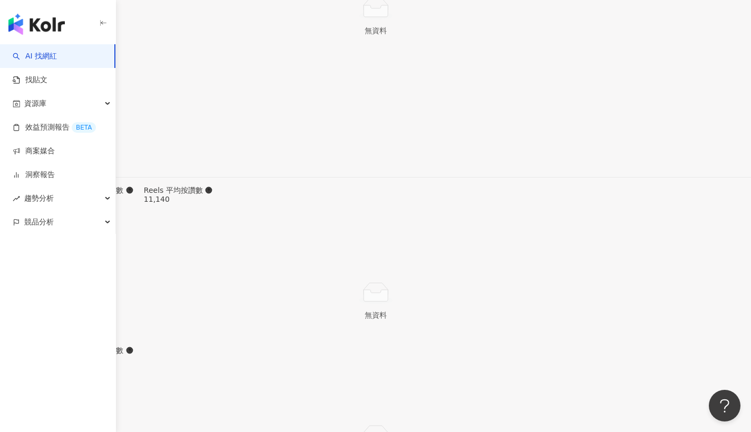
drag, startPoint x: 519, startPoint y: 30, endPoint x: 512, endPoint y: 29, distance: 7.4
copy span "12.4%"
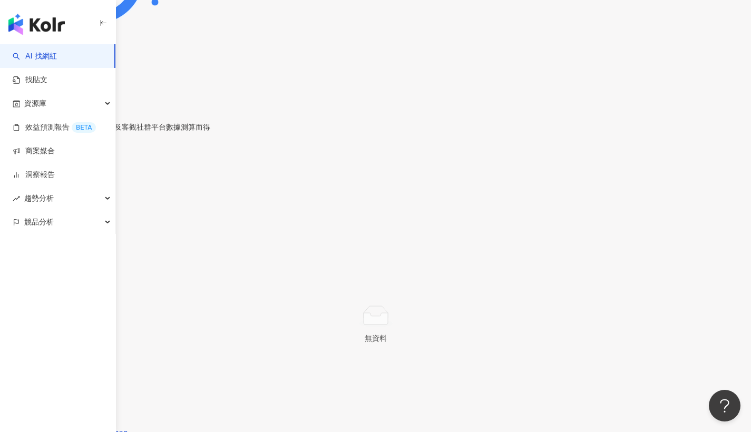
drag, startPoint x: 315, startPoint y: 256, endPoint x: 362, endPoint y: 253, distance: 46.5
copy div "314,112"
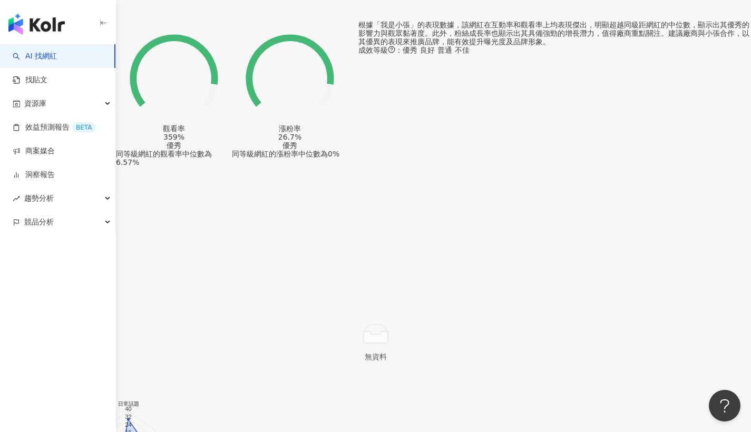
scroll to position [0, 0]
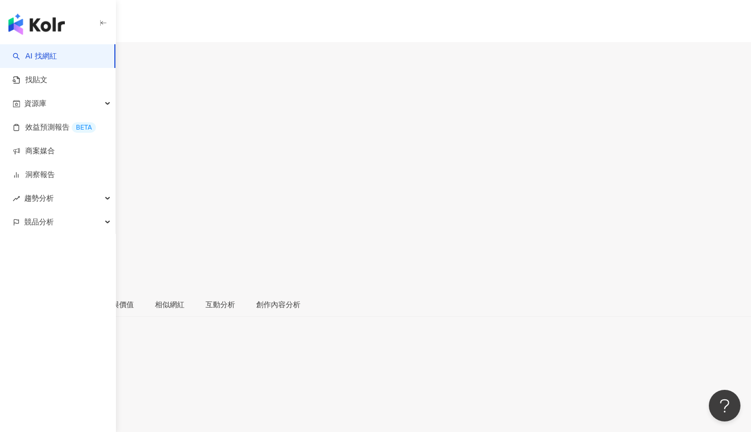
click at [82, 57] on input "search" at bounding box center [41, 65] width 82 height 17
paste input "**********"
type input "**********"
click at [208, 53] on span "阿順" at bounding box center [127, 64] width 194 height 22
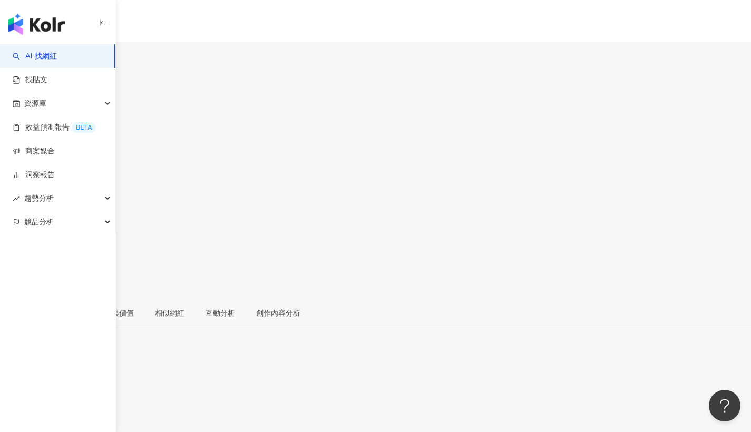
drag, startPoint x: 519, startPoint y: 87, endPoint x: 547, endPoint y: 86, distance: 28.5
click at [547, 167] on div "11.1%" at bounding box center [375, 177] width 751 height 20
copy span "11.1%"
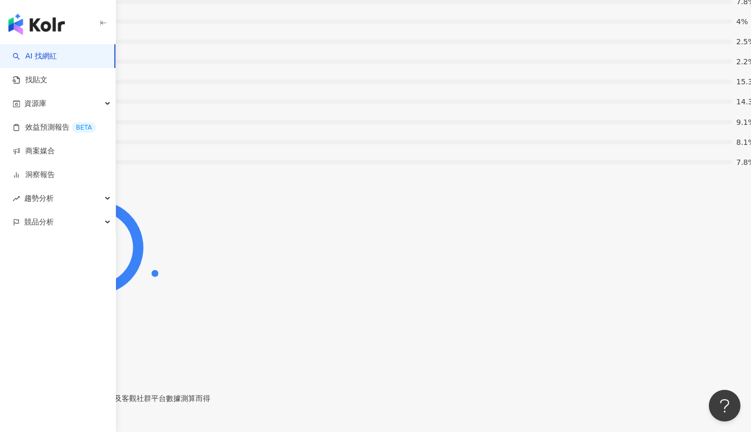
scroll to position [2286, 0]
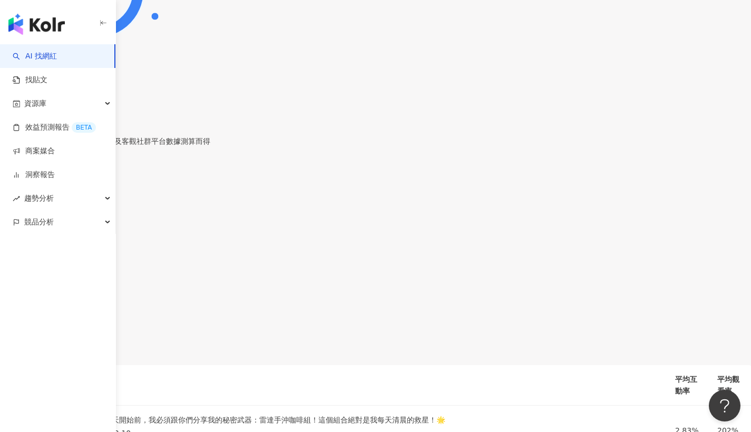
drag, startPoint x: 324, startPoint y: 205, endPoint x: 339, endPoint y: 205, distance: 15.3
drag, startPoint x: 290, startPoint y: 207, endPoint x: 325, endPoint y: 196, distance: 36.5
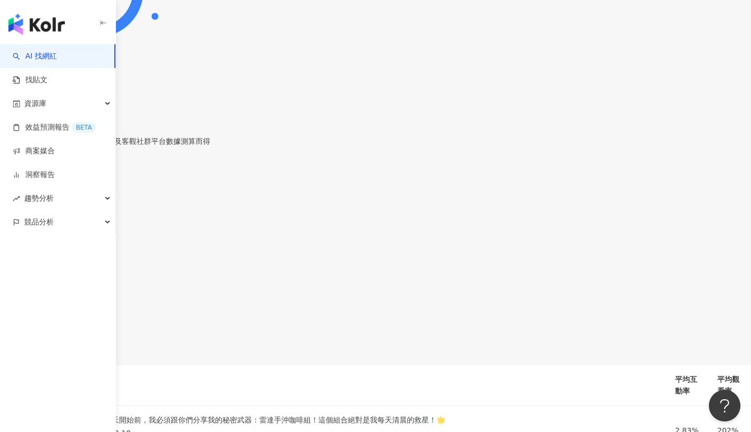
copy div "149,212"
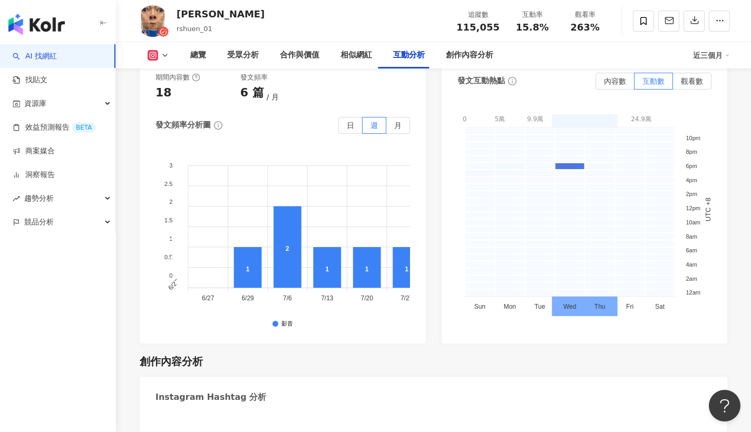
scroll to position [3014, 0]
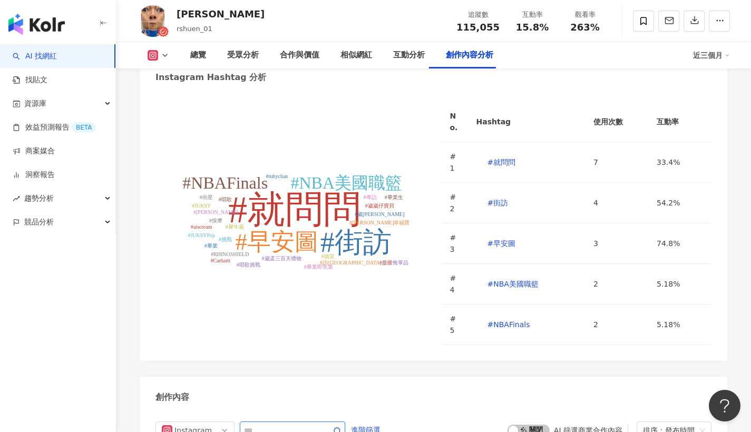
click at [252, 424] on input "text" at bounding box center [281, 430] width 74 height 13
type input "*"
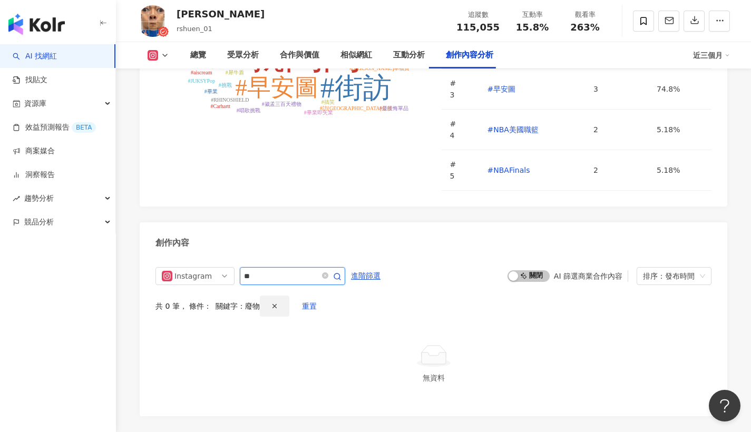
scroll to position [3112, 0]
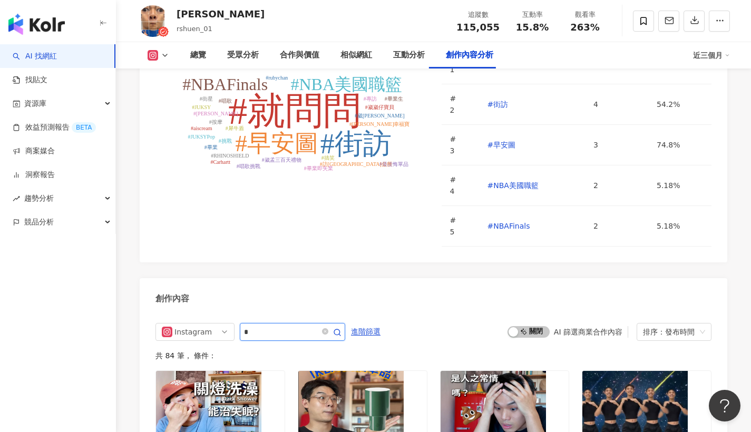
scroll to position [3168, 0]
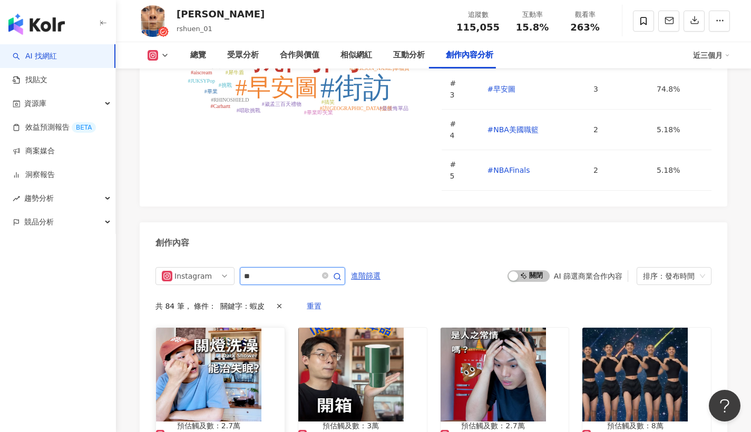
scroll to position [3112, 0]
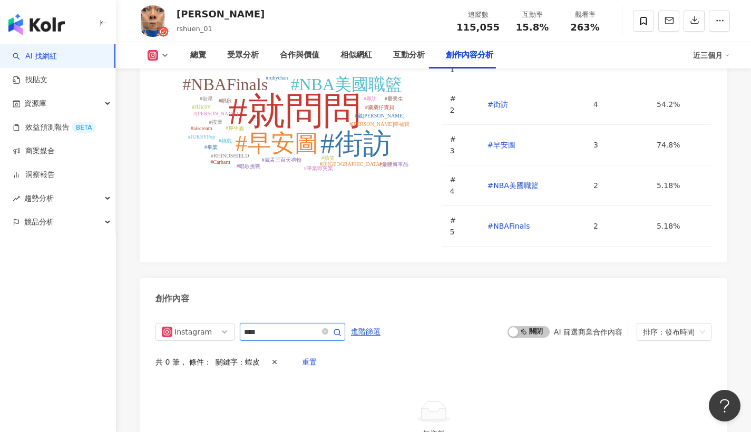
type input "***"
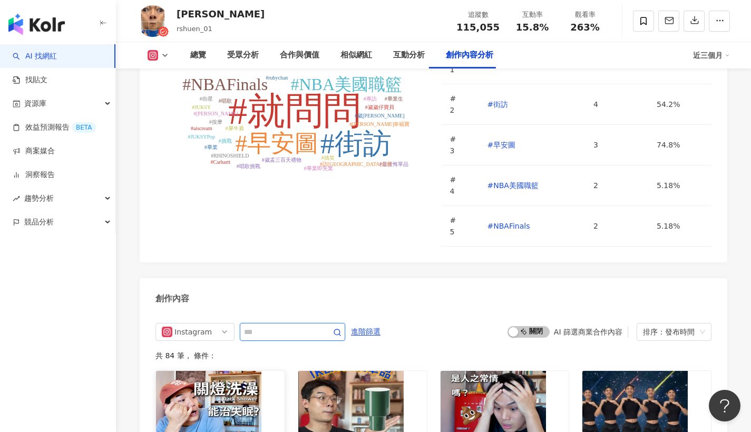
scroll to position [3168, 0]
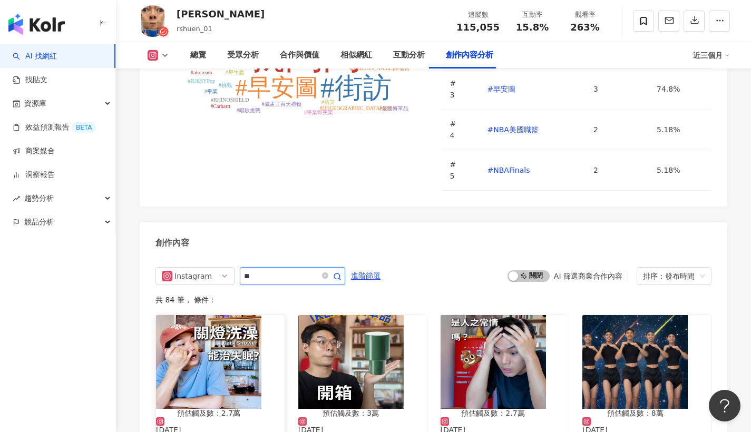
type input "**"
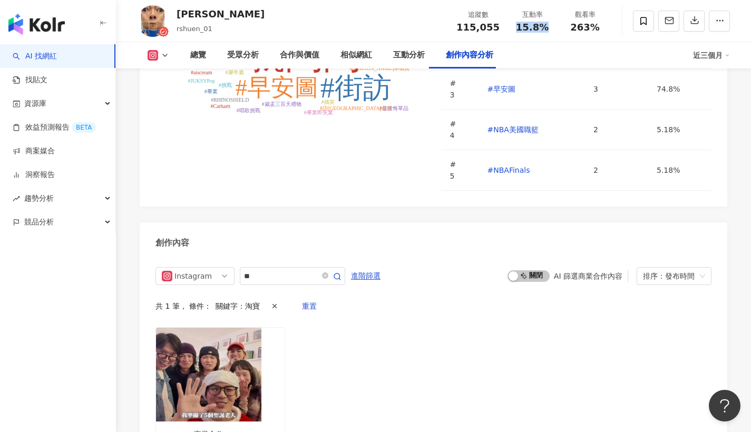
drag, startPoint x: 521, startPoint y: 30, endPoint x: 533, endPoint y: 28, distance: 11.7
click at [546, 26] on div "15.8%" at bounding box center [532, 27] width 40 height 11
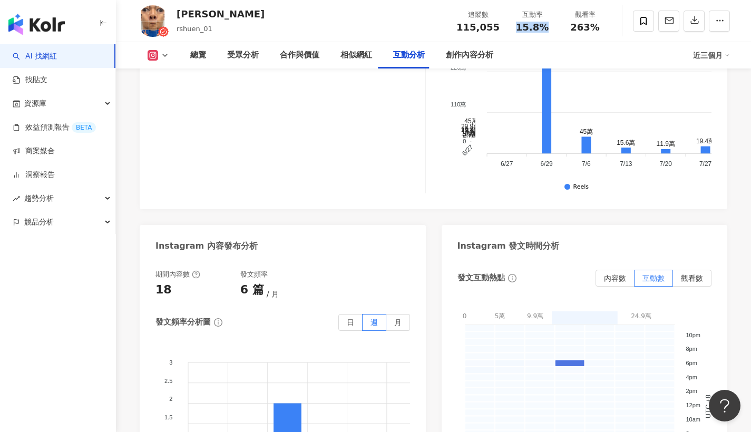
scroll to position [2189, 0]
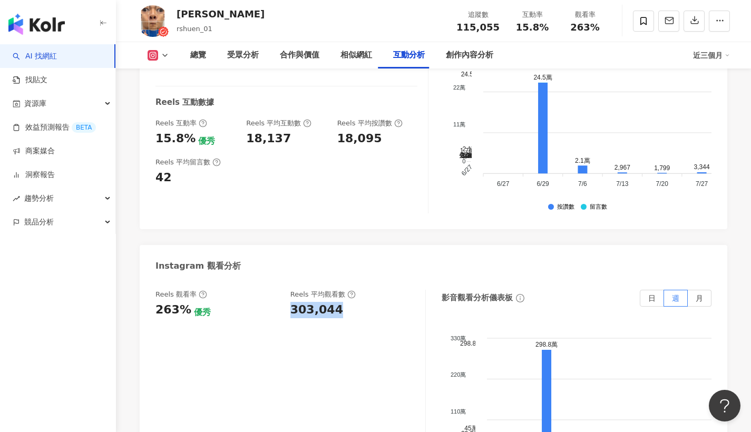
drag, startPoint x: 293, startPoint y: 270, endPoint x: 348, endPoint y: 269, distance: 55.4
click at [348, 302] on div "303,044" at bounding box center [352, 310] width 124 height 16
copy div "303,044"
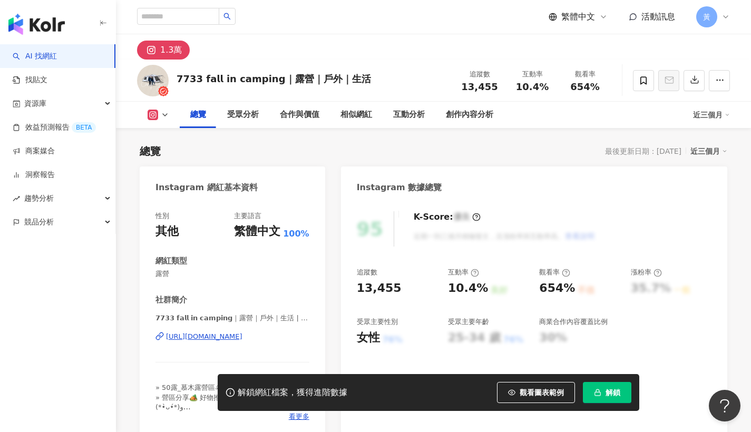
click at [234, 342] on div "𝟳𝟳𝟯𝟯 𝗳𝗮𝗹𝗹 𝗶𝗻 𝗰𝗮𝗺𝗽𝗶𝗻𝗴｜露營｜戶外｜生活 | 7733_camping [URL][DOMAIN_NAME]" at bounding box center [233, 345] width 154 height 62
click at [242, 333] on div "[URL][DOMAIN_NAME]" at bounding box center [204, 336] width 76 height 9
drag, startPoint x: 526, startPoint y: 88, endPoint x: 544, endPoint y: 86, distance: 18.0
click at [544, 86] on span "10.4%" at bounding box center [532, 87] width 33 height 11
click at [543, 87] on span "10.4%" at bounding box center [532, 87] width 33 height 11
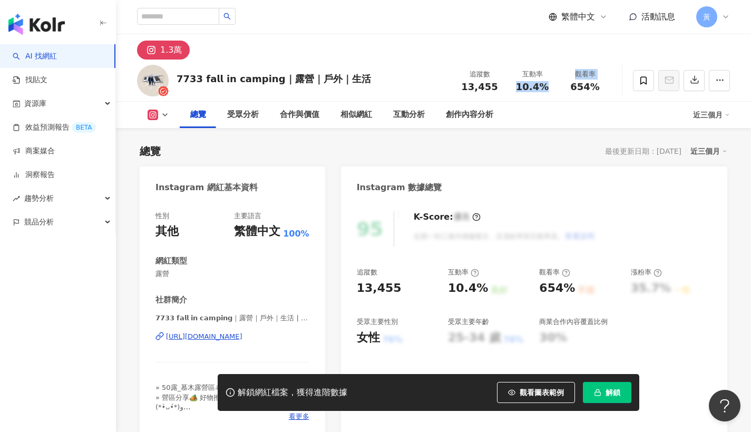
drag, startPoint x: 518, startPoint y: 86, endPoint x: 561, endPoint y: 86, distance: 42.7
click at [561, 86] on div "追蹤數 13,455 互動率 10.4% 觀看率 654%" at bounding box center [532, 80] width 158 height 31
click at [549, 91] on div "10.4%" at bounding box center [532, 87] width 40 height 11
click at [517, 89] on div "10.4%" at bounding box center [532, 87] width 40 height 11
drag, startPoint x: 522, startPoint y: 89, endPoint x: 545, endPoint y: 89, distance: 22.7
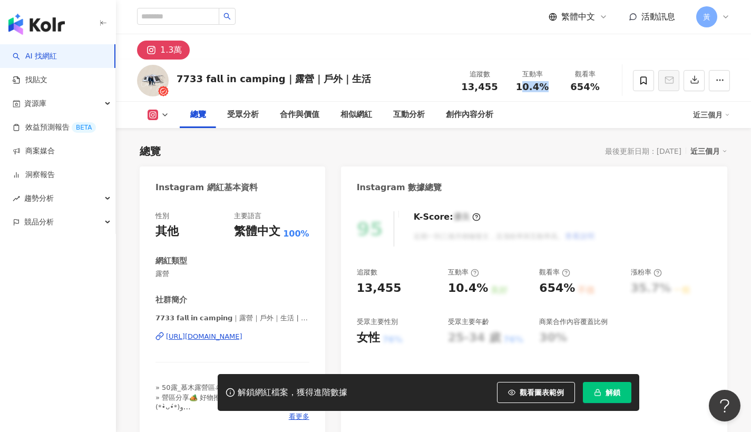
click at [545, 89] on span "10.4%" at bounding box center [532, 87] width 33 height 11
drag, startPoint x: 517, startPoint y: 88, endPoint x: 552, endPoint y: 90, distance: 35.4
click at [552, 90] on div "10.4%" at bounding box center [532, 87] width 40 height 11
copy span "10.4%"
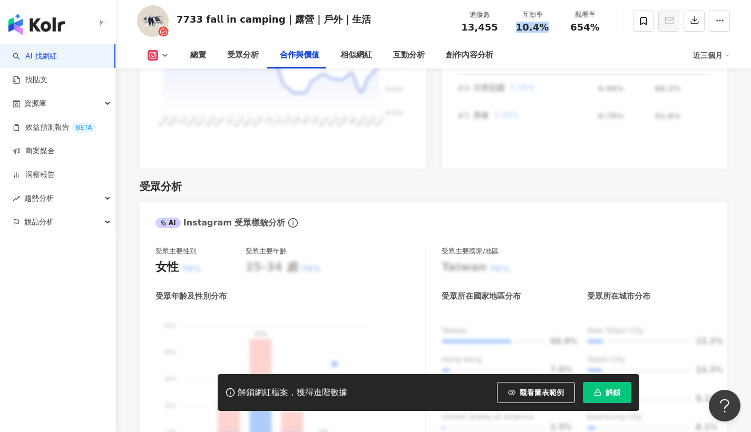
scroll to position [2222, 0]
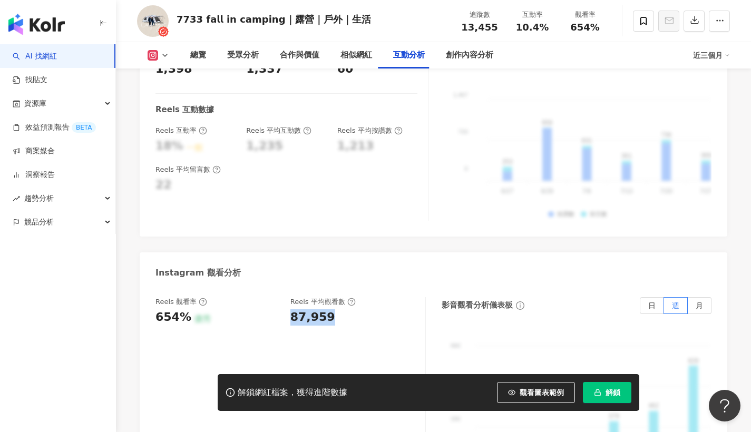
drag, startPoint x: 293, startPoint y: 288, endPoint x: 353, endPoint y: 285, distance: 59.7
click at [353, 309] on div "87,959" at bounding box center [352, 317] width 124 height 16
copy div "87,959"
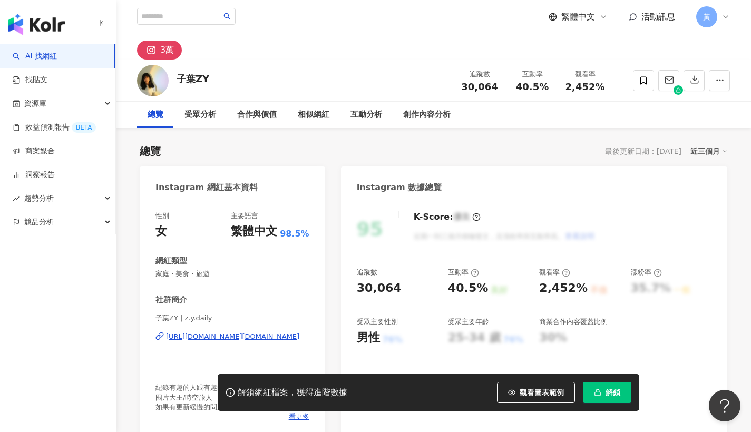
click at [254, 334] on div "https://www.instagram.com/z.y.daily/" at bounding box center [232, 336] width 133 height 9
drag, startPoint x: 518, startPoint y: 84, endPoint x: 549, endPoint y: 88, distance: 31.3
click at [549, 88] on div "40.5%" at bounding box center [532, 87] width 40 height 11
copy span "40.5%"
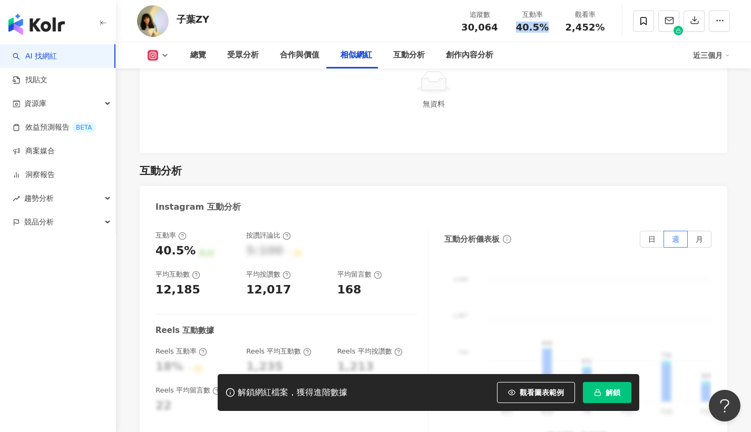
scroll to position [2178, 0]
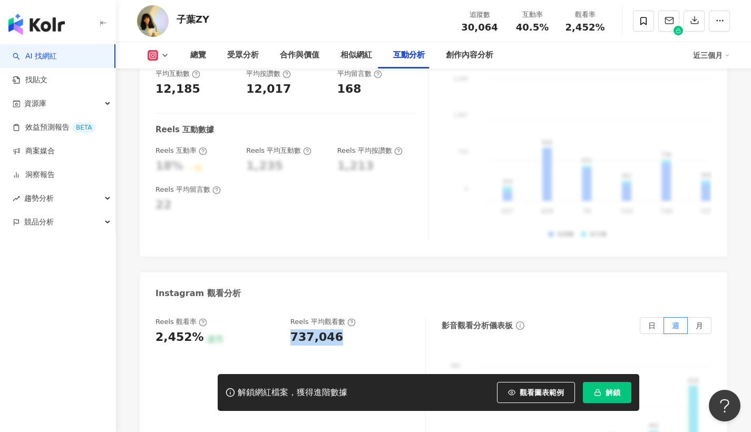
drag, startPoint x: 295, startPoint y: 322, endPoint x: 342, endPoint y: 321, distance: 46.4
click at [342, 329] on div "737,046" at bounding box center [352, 337] width 124 height 16
copy div "737,046"
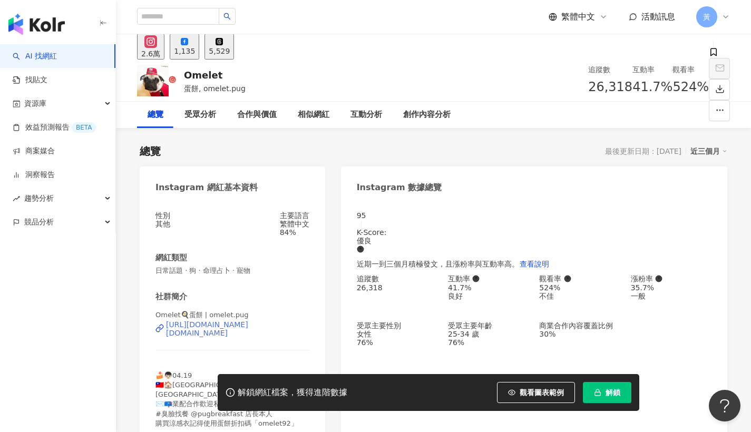
click at [189, 337] on div "[URL][DOMAIN_NAME][DOMAIN_NAME]" at bounding box center [237, 329] width 143 height 17
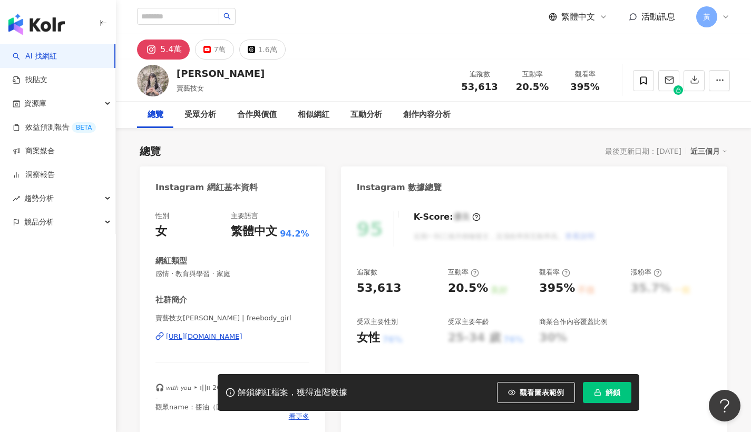
click at [242, 339] on div "[URL][DOMAIN_NAME]" at bounding box center [204, 336] width 76 height 9
click at [380, 70] on div "[PERSON_NAME] 賣藝技女 追蹤數 53,613 互動率 20.5% 觀看率 395%" at bounding box center [433, 81] width 635 height 42
drag, startPoint x: 518, startPoint y: 89, endPoint x: 552, endPoint y: 87, distance: 33.8
click at [552, 87] on div "20.5%" at bounding box center [532, 87] width 40 height 11
copy span "20.5%"
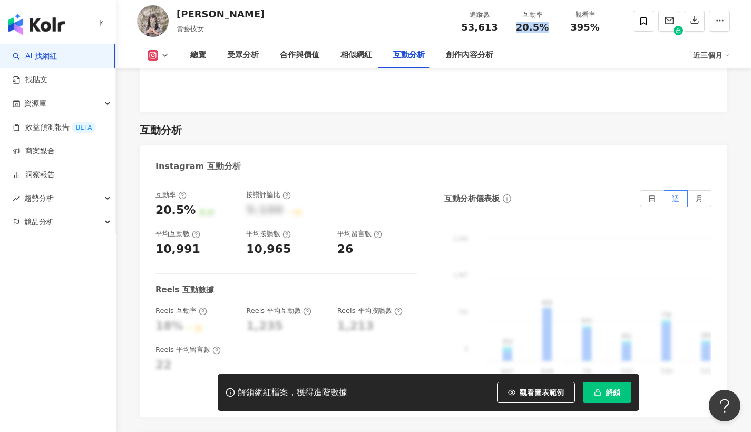
scroll to position [2329, 0]
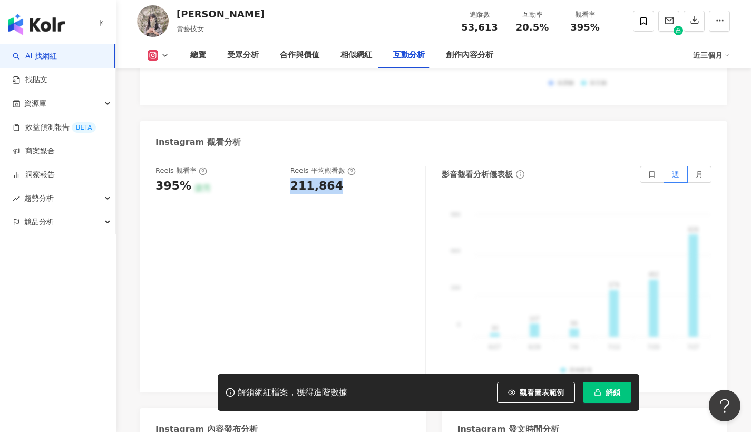
drag, startPoint x: 293, startPoint y: 168, endPoint x: 333, endPoint y: 170, distance: 40.6
click at [333, 178] on div "211,864" at bounding box center [352, 186] width 124 height 16
copy div "211,864"
